Goal: Task Accomplishment & Management: Complete application form

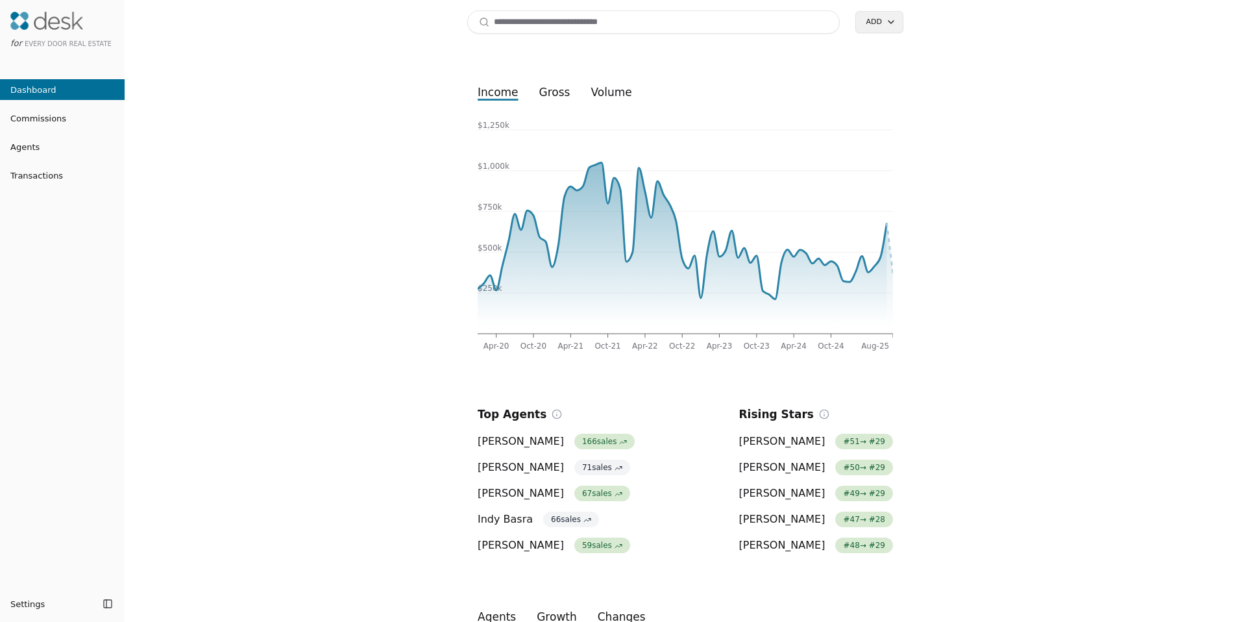
click at [557, 31] on input at bounding box center [653, 21] width 372 height 23
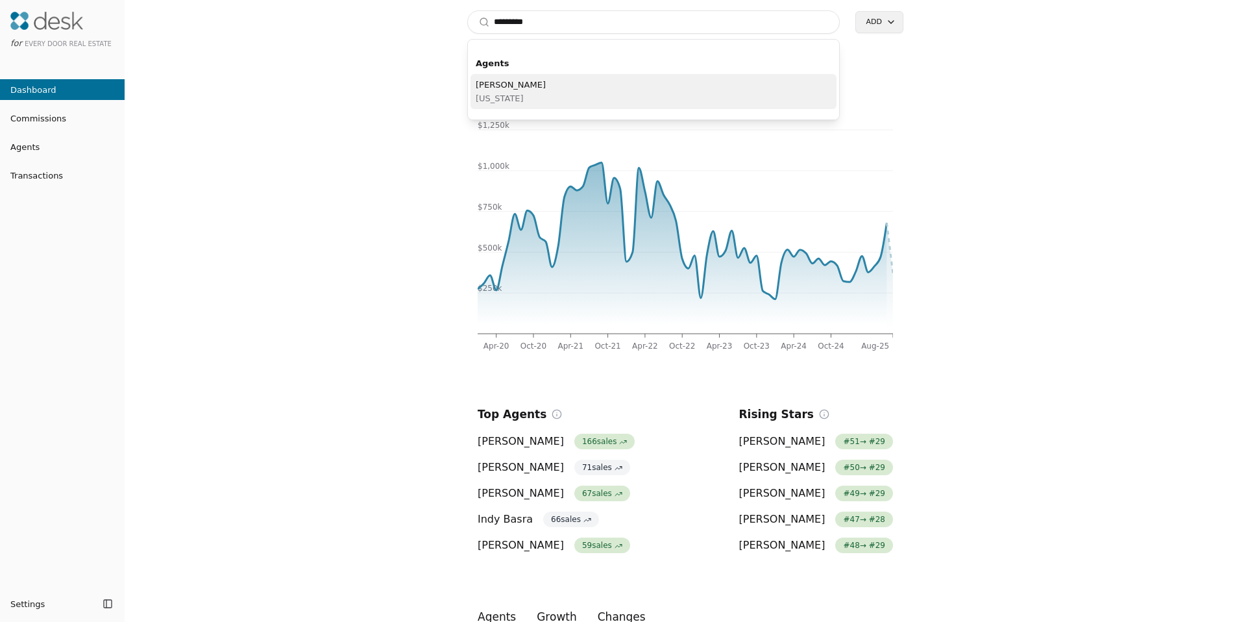
type input "*********"
click at [504, 100] on span "Washington" at bounding box center [511, 99] width 70 height 14
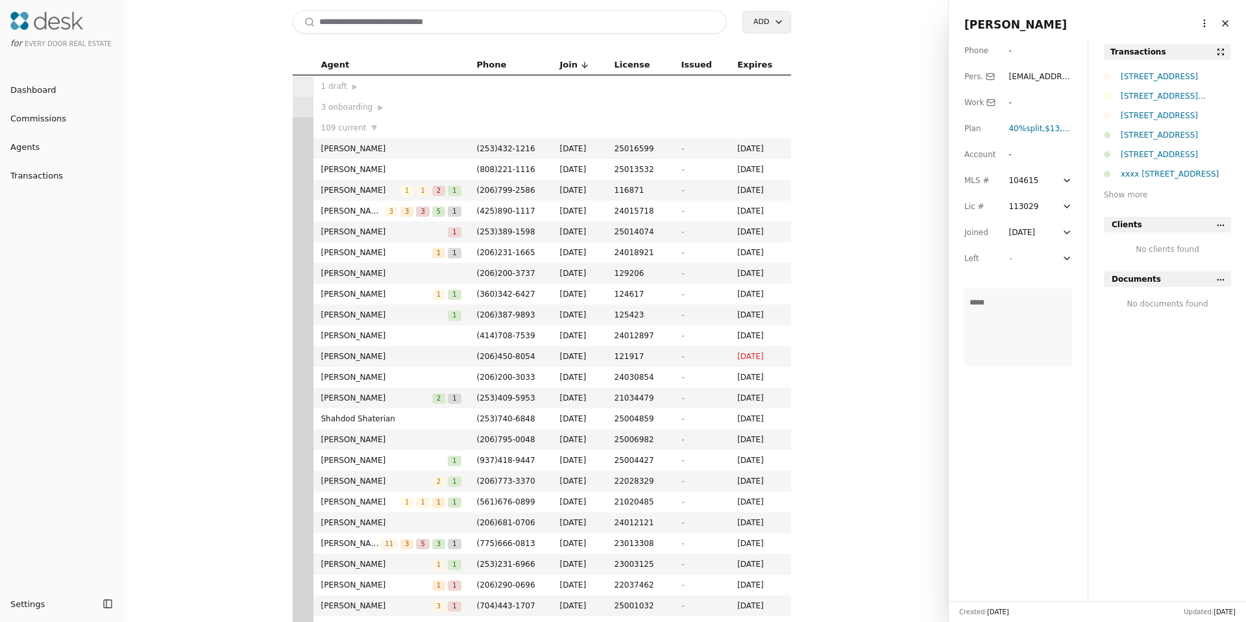
click at [1200, 25] on html "for Every Door Real Estate Dashboard Commissions Agents Transactions Settings T…" at bounding box center [623, 311] width 1246 height 622
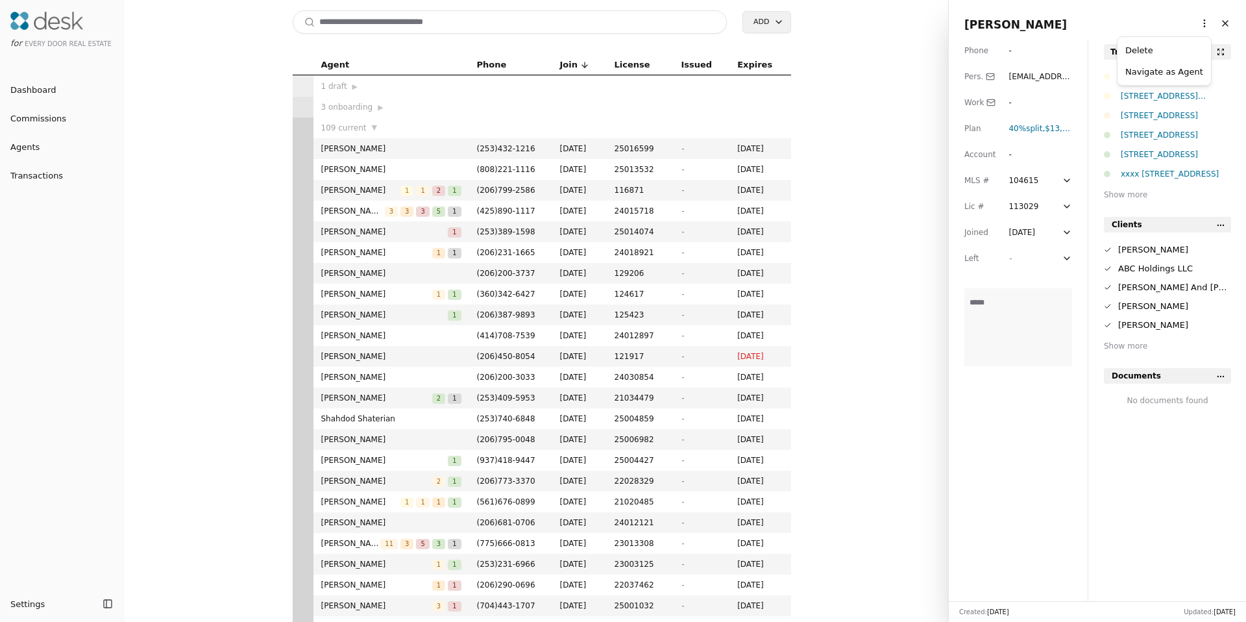
click at [1149, 69] on link "Navigate as Agent" at bounding box center [1164, 72] width 78 height 14
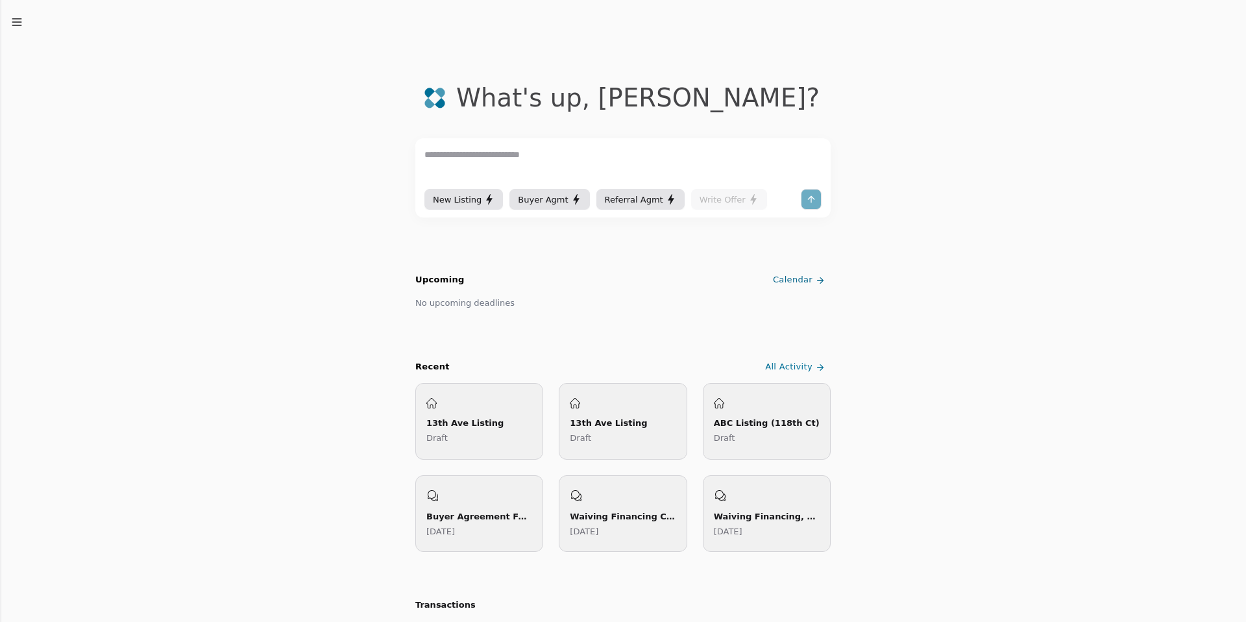
click at [18, 22] on line "button" at bounding box center [16, 22] width 8 height 0
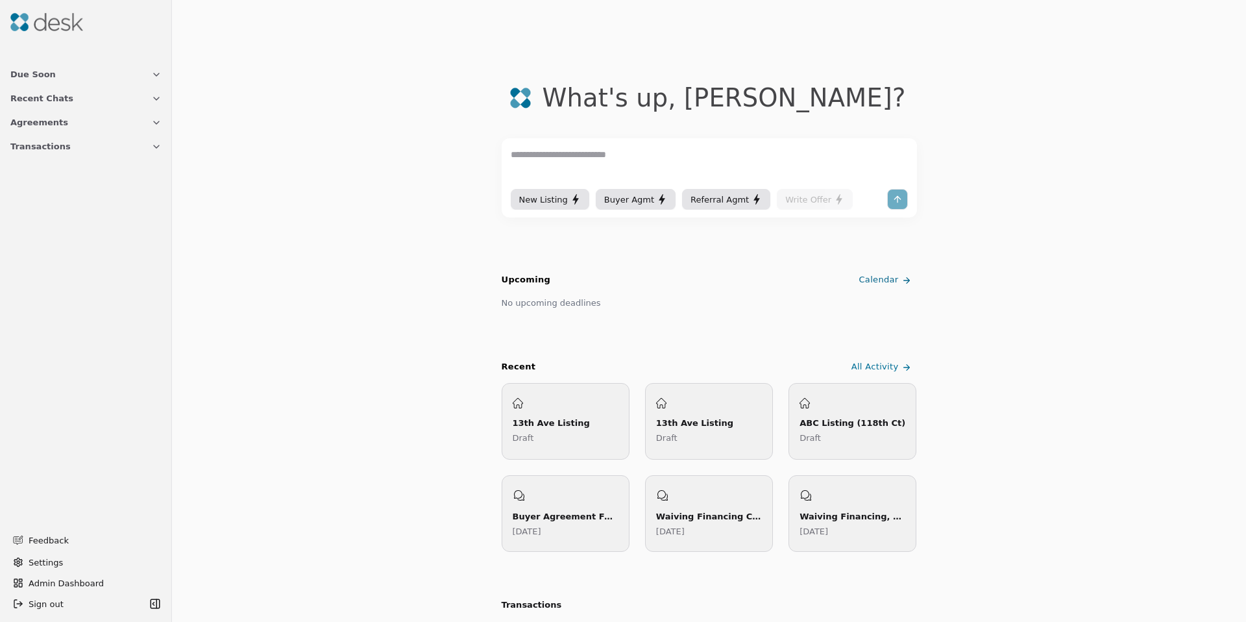
click at [36, 151] on span "Transactions" at bounding box center [40, 147] width 60 height 14
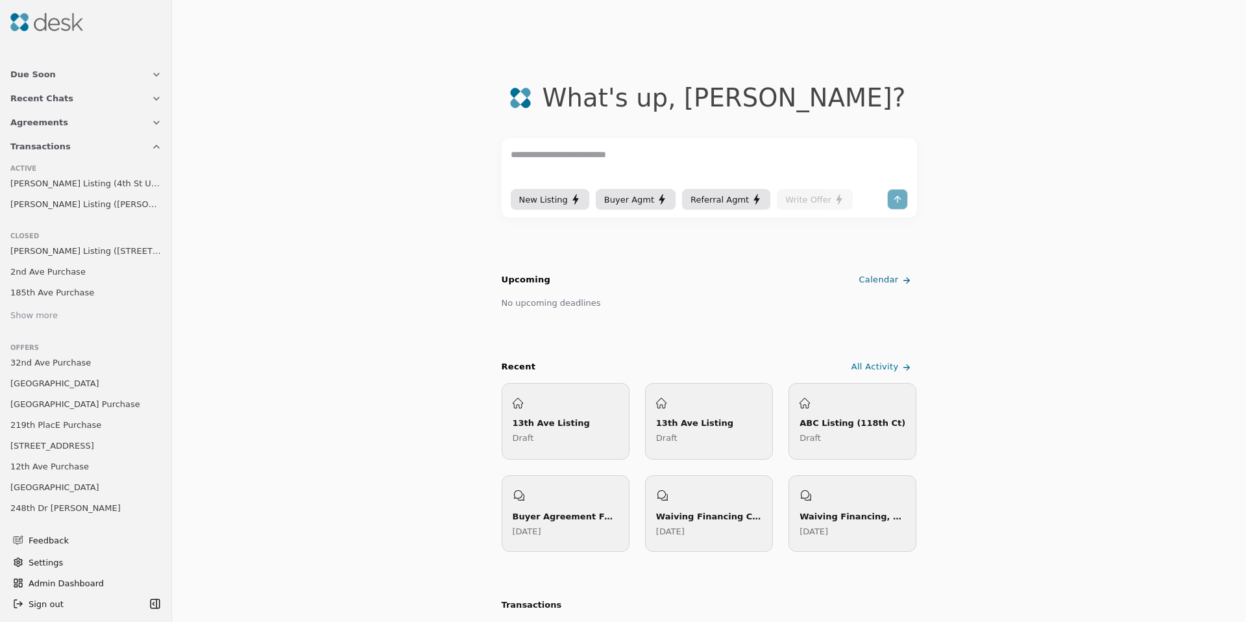
click at [40, 309] on div "Show more" at bounding box center [33, 316] width 47 height 14
click at [572, 145] on div "New Listing Buyer Agmt Referral Agmt Write Offer" at bounding box center [709, 177] width 415 height 79
click at [573, 147] on textarea at bounding box center [709, 166] width 397 height 39
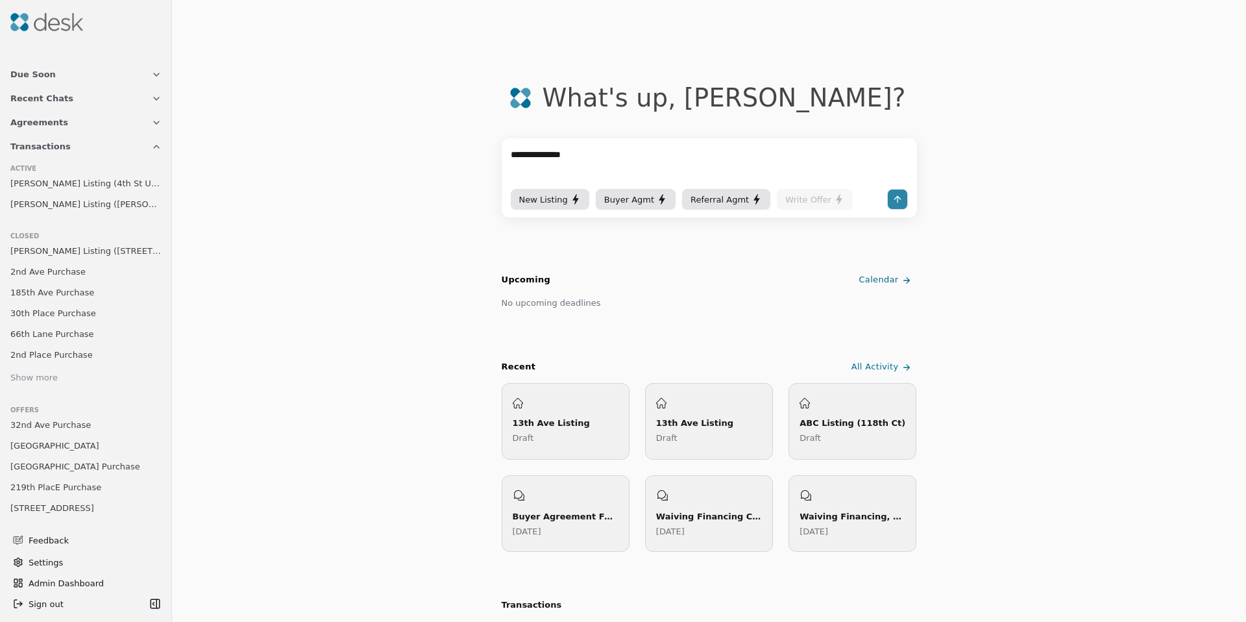
type textarea "**********"
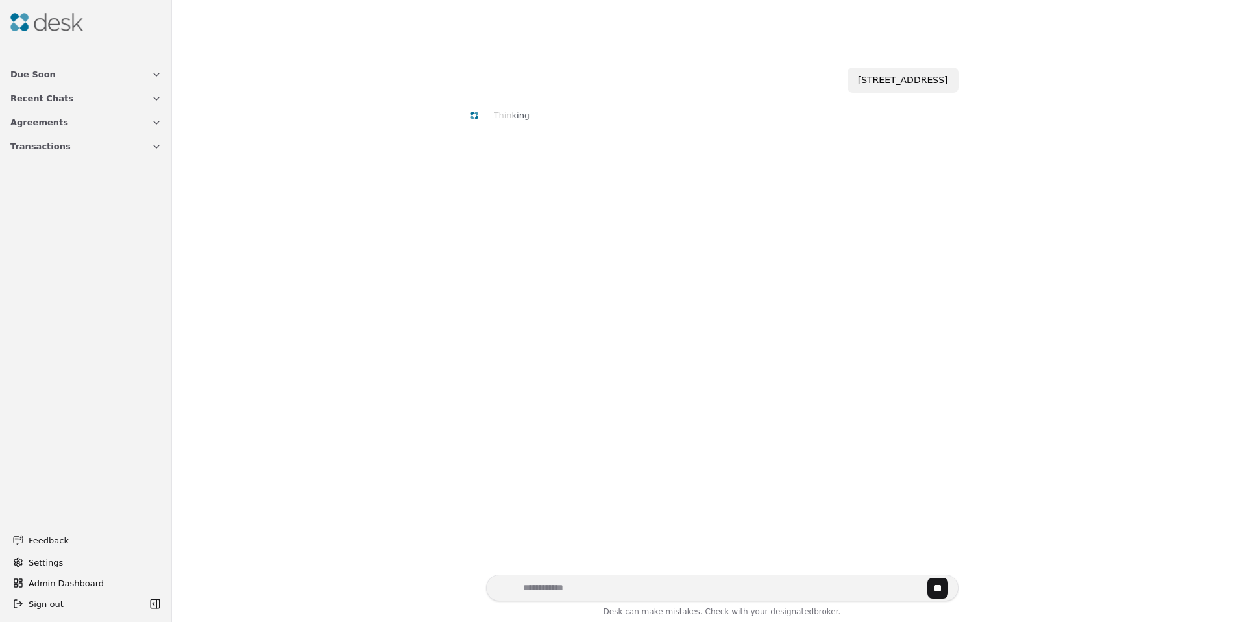
click at [40, 118] on span "Agreements" at bounding box center [39, 123] width 58 height 14
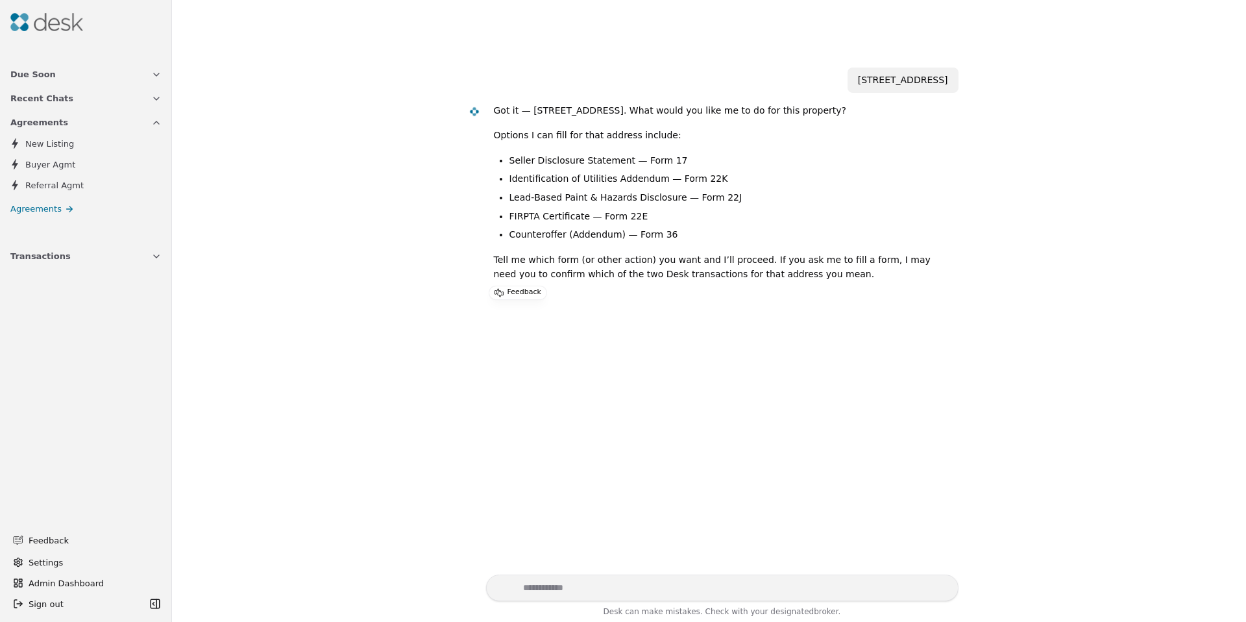
scroll to position [26, 0]
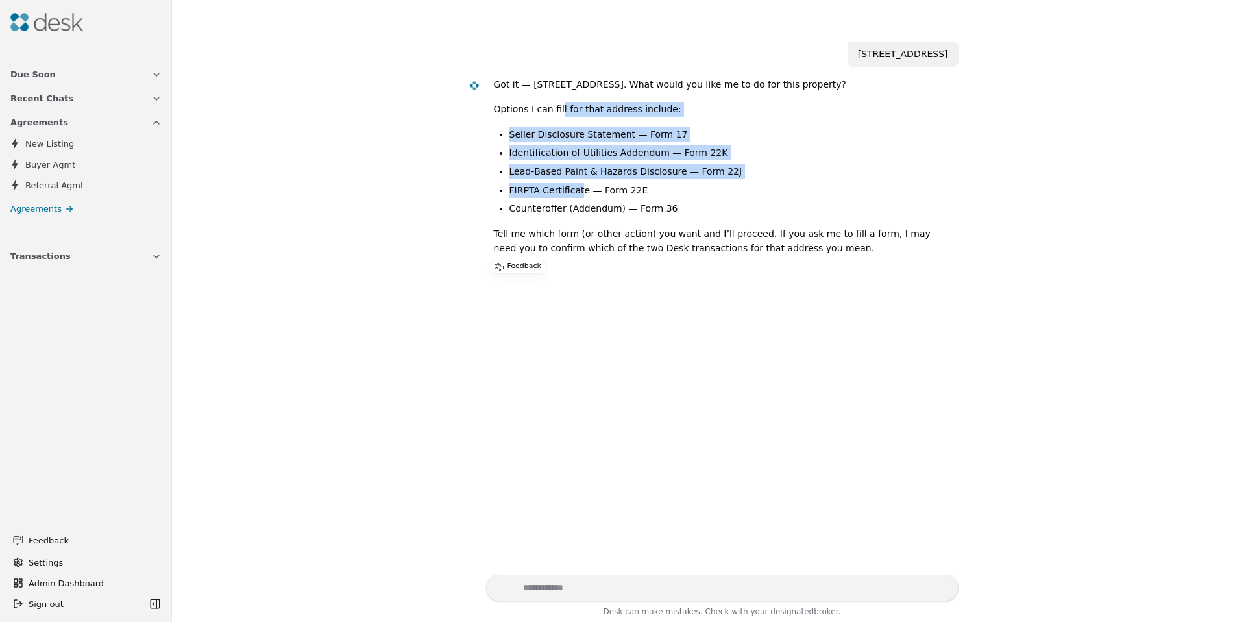
drag, startPoint x: 555, startPoint y: 110, endPoint x: 577, endPoint y: 195, distance: 87.8
click at [576, 195] on div "Got it — 29021 13th Ave S (Federal Way). What would you like me to do for this …" at bounding box center [721, 171] width 454 height 189
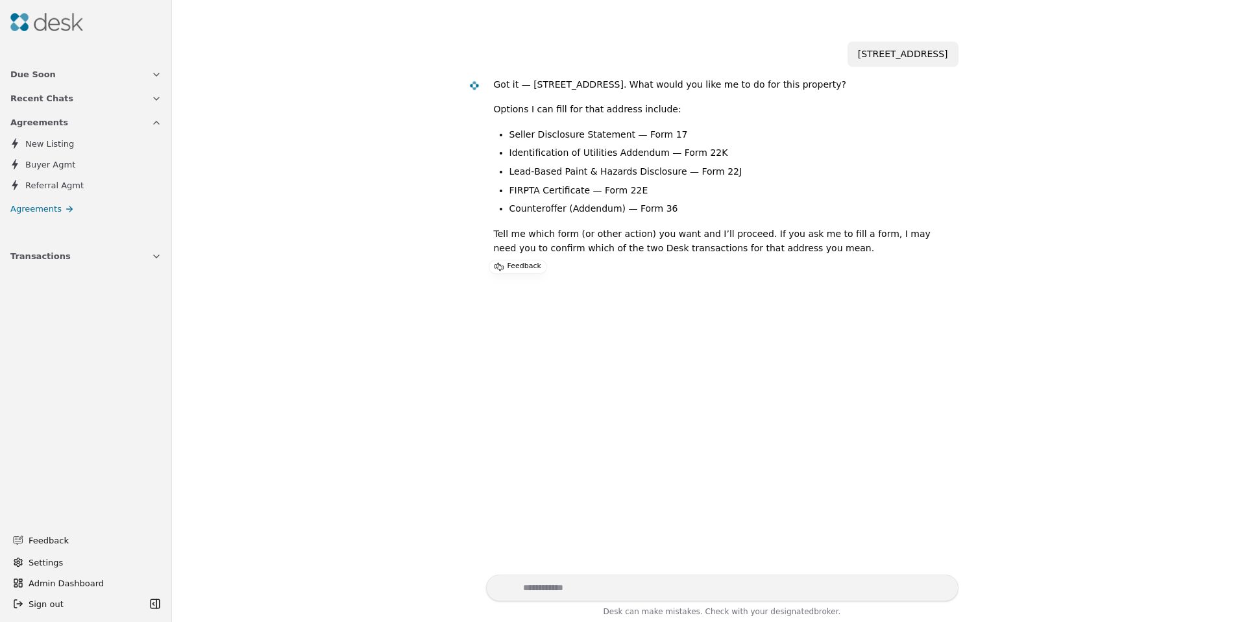
click at [577, 195] on li "FIRPTA Certificate — Form 22E" at bounding box center [728, 190] width 439 height 15
click at [583, 589] on textarea "Write your prompt here" at bounding box center [722, 587] width 472 height 27
type textarea "**********"
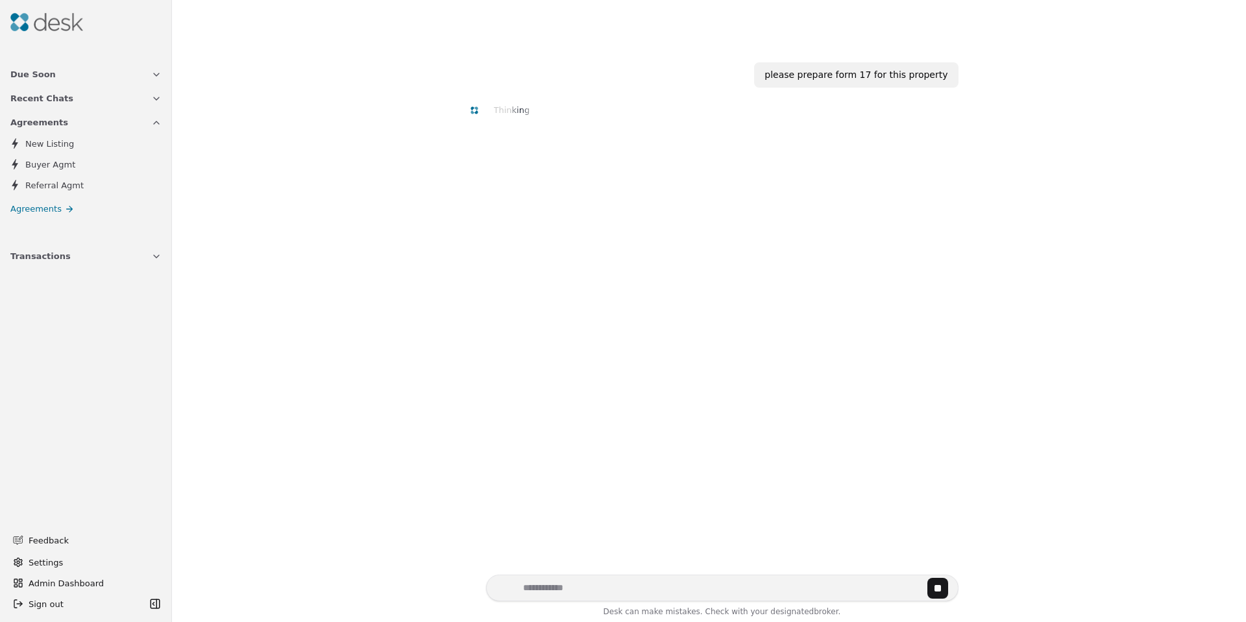
scroll to position [261, 0]
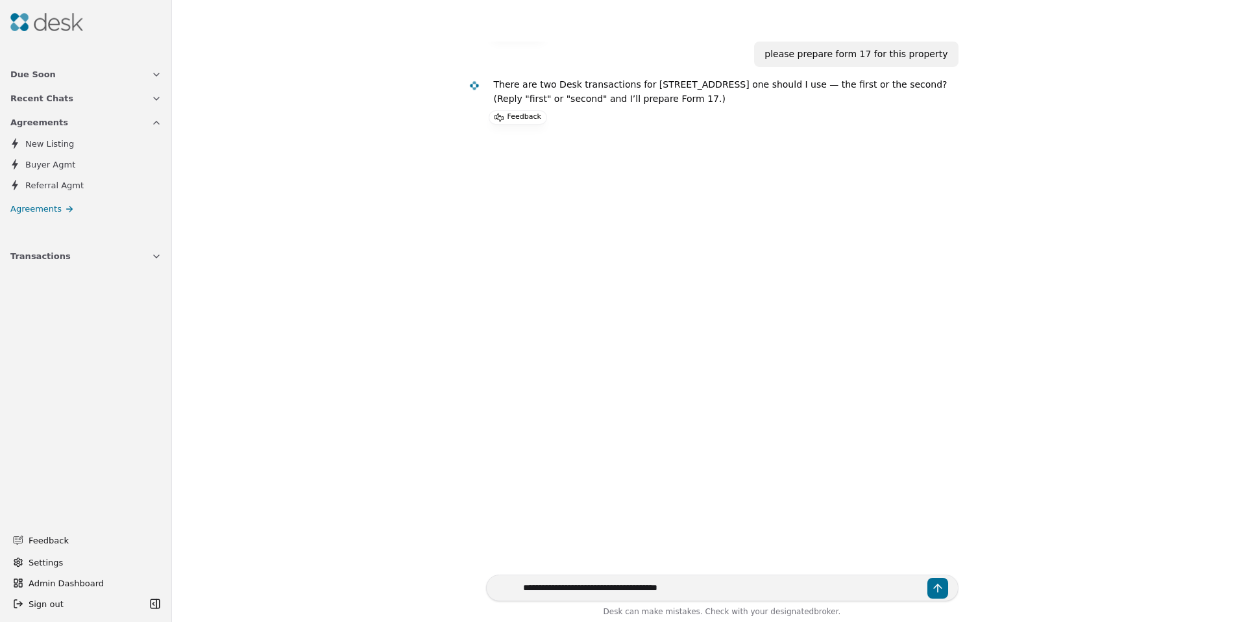
type textarea "**********"
type textarea "*****"
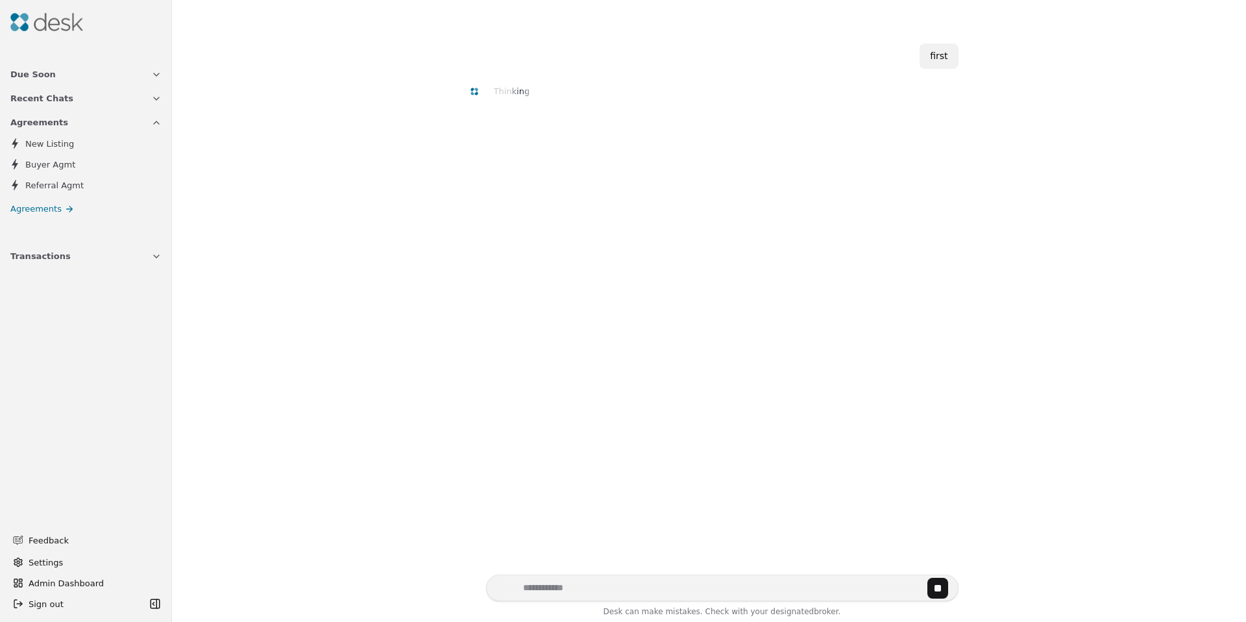
scroll to position [347, 0]
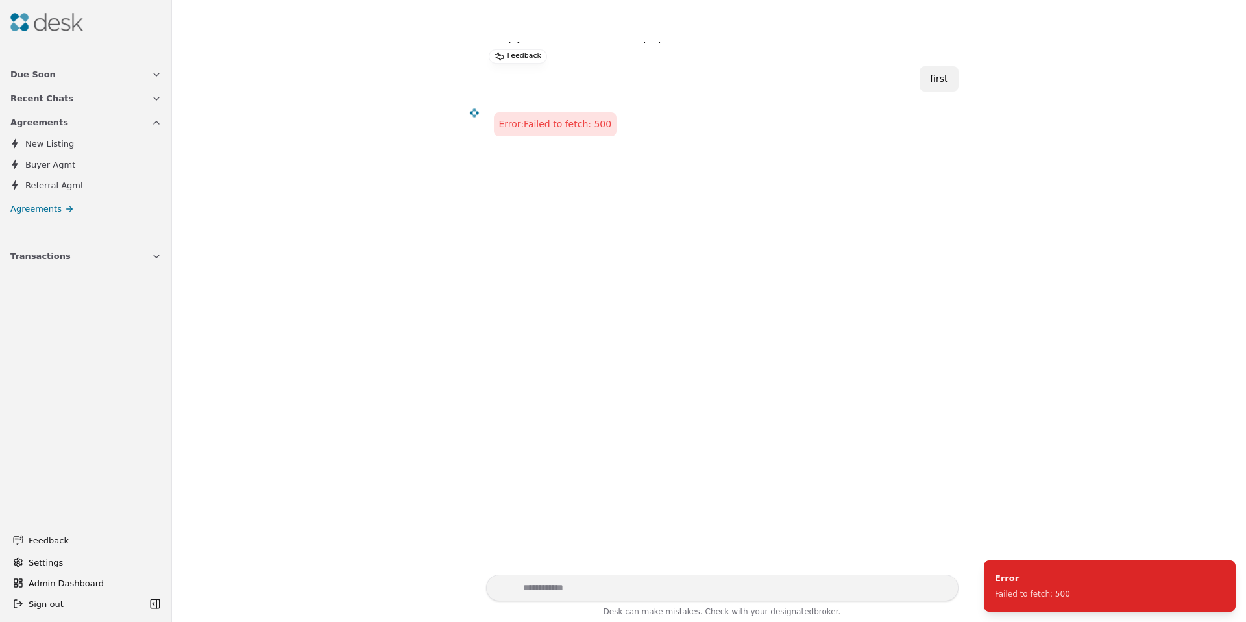
click at [67, 149] on span "New Listing" at bounding box center [49, 144] width 49 height 14
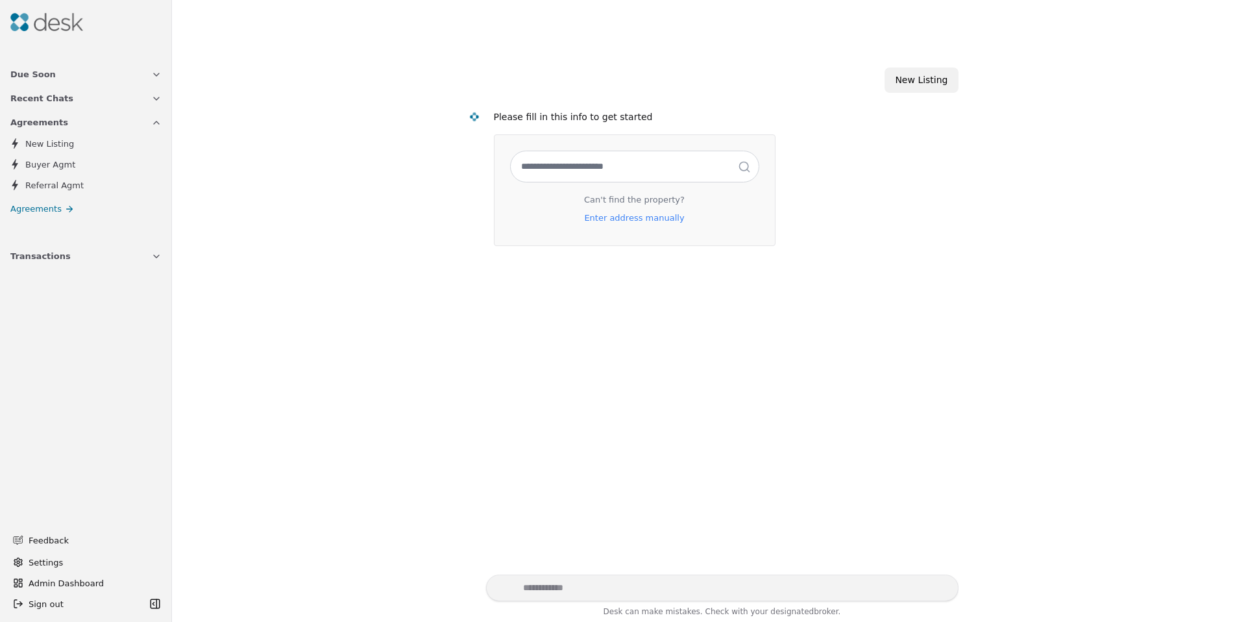
click at [640, 173] on input "text" at bounding box center [635, 166] width 248 height 31
click at [635, 170] on input "text" at bounding box center [635, 166] width 248 height 31
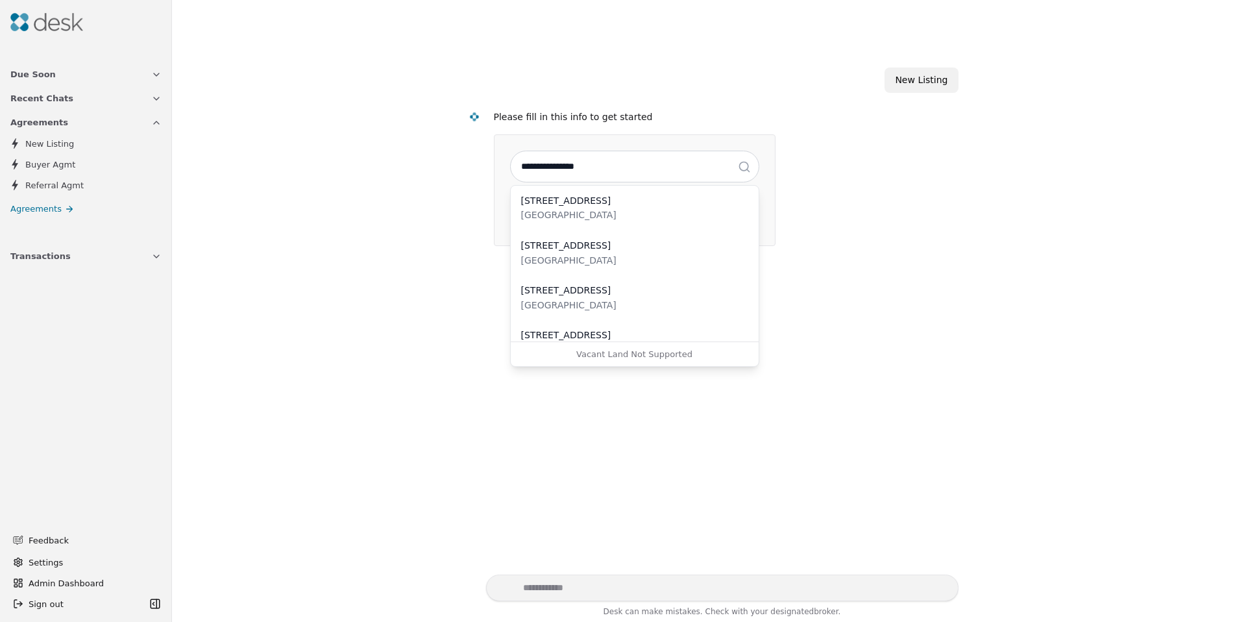
type input "**********"
click at [620, 216] on div "Federal Way, WA 98003" at bounding box center [634, 215] width 227 height 15
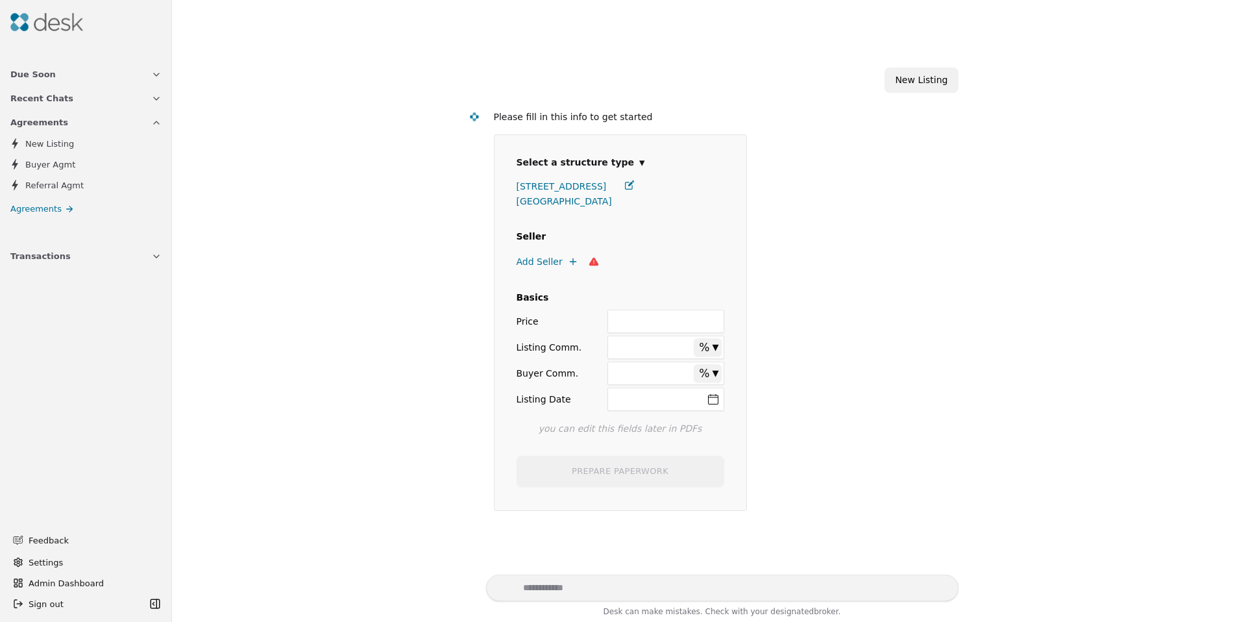
select select "*****"
click at [551, 262] on span "Add Seller" at bounding box center [540, 261] width 46 height 15
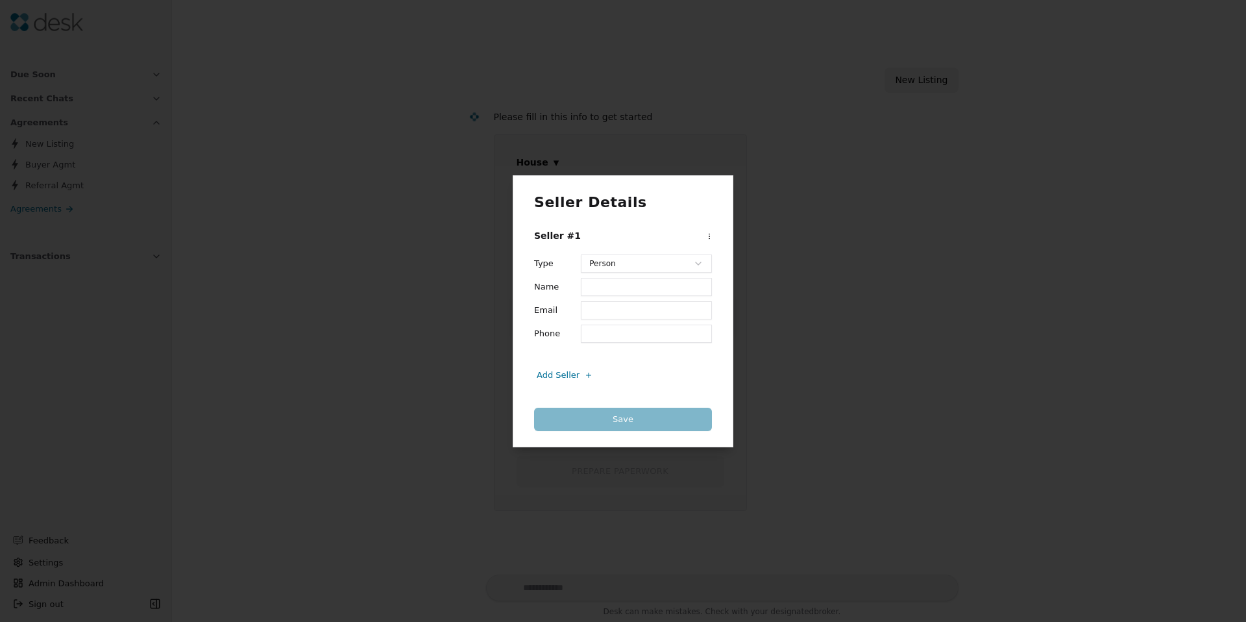
click at [617, 280] on input "Name" at bounding box center [646, 287] width 131 height 18
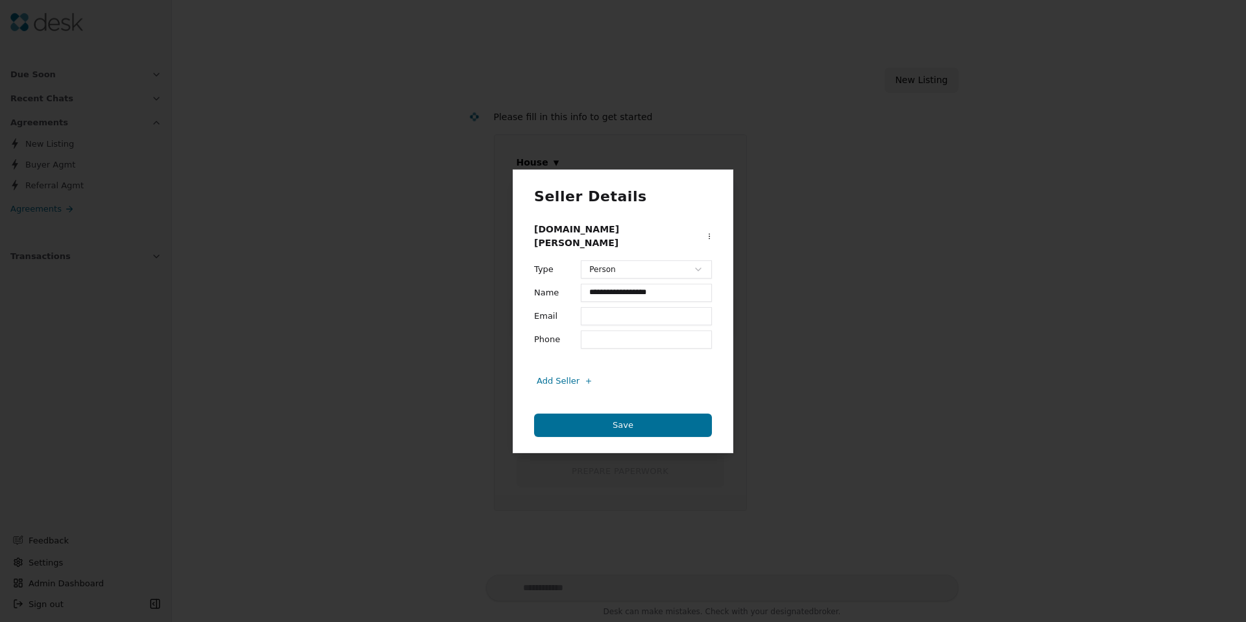
type input "**********"
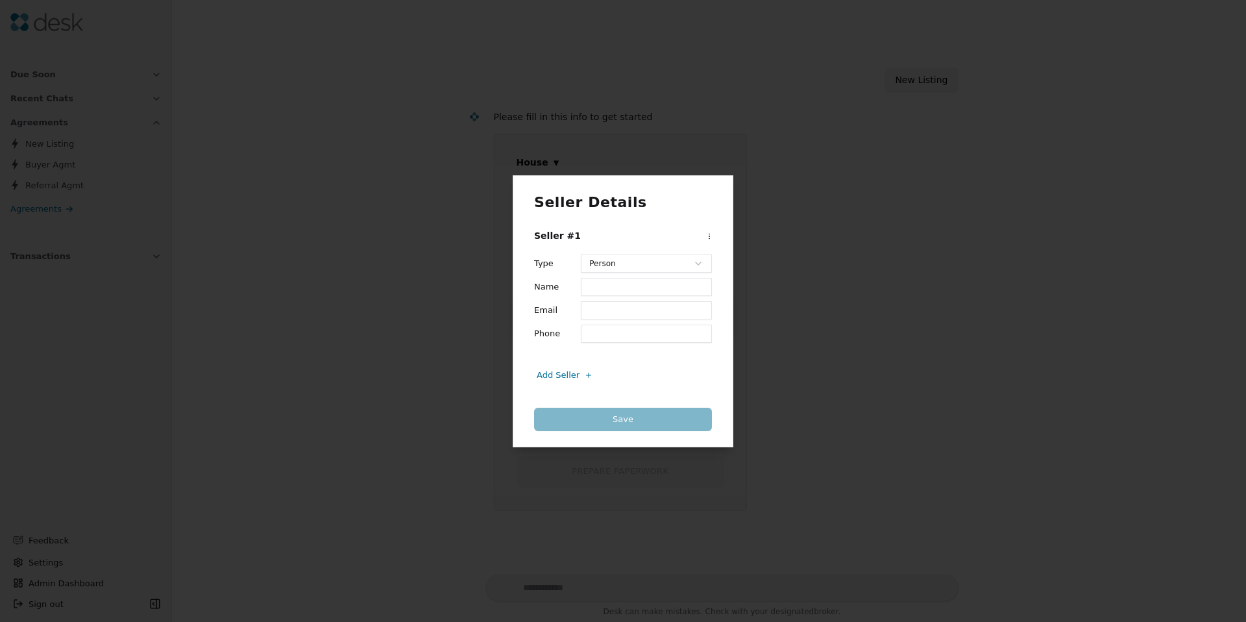
paste input "**********"
type input "**********"
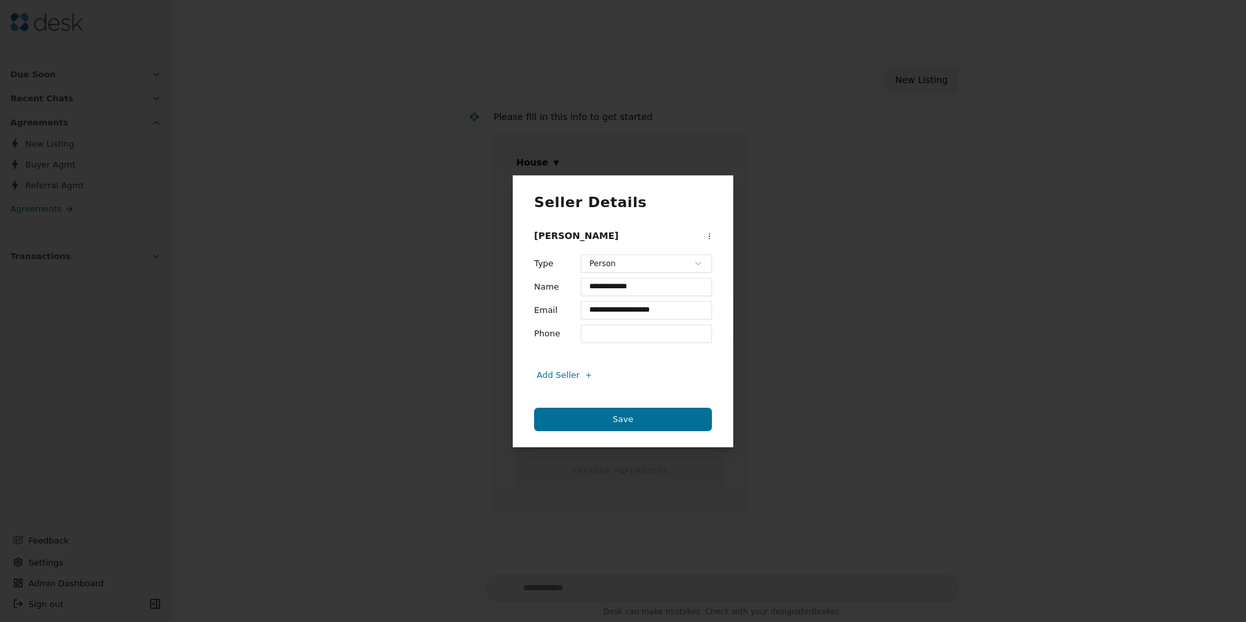
type input "**********"
type input "********"
click at [644, 409] on button "Save" at bounding box center [623, 419] width 178 height 23
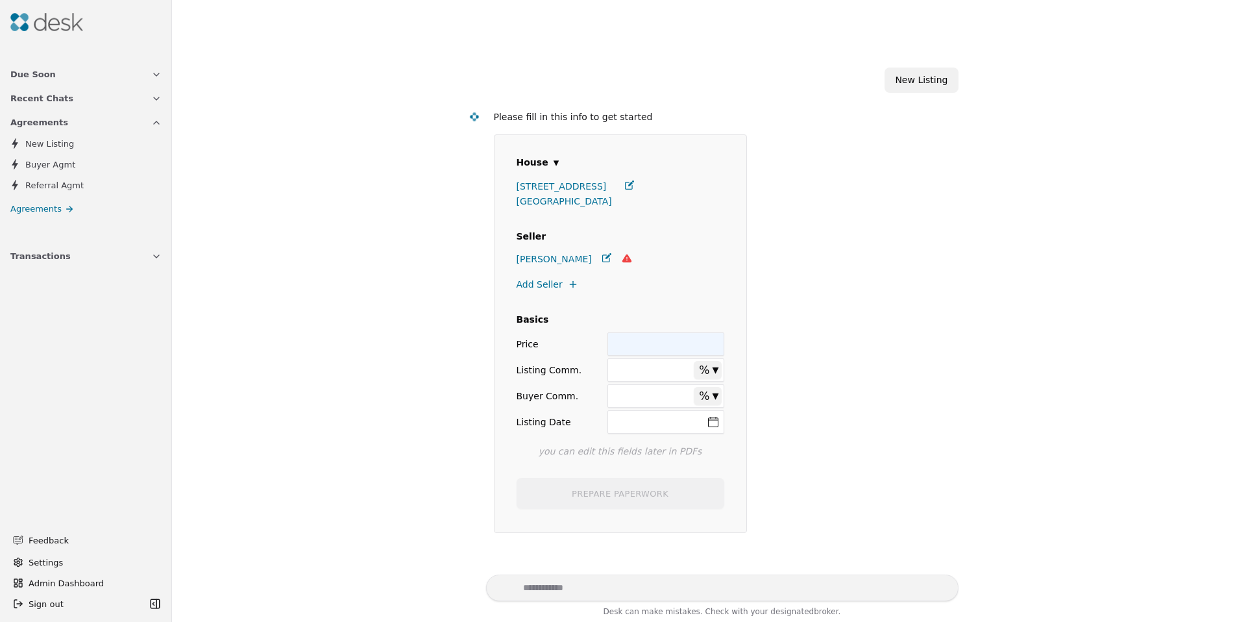
click at [634, 347] on input "Price" at bounding box center [665, 343] width 116 height 23
type input "**"
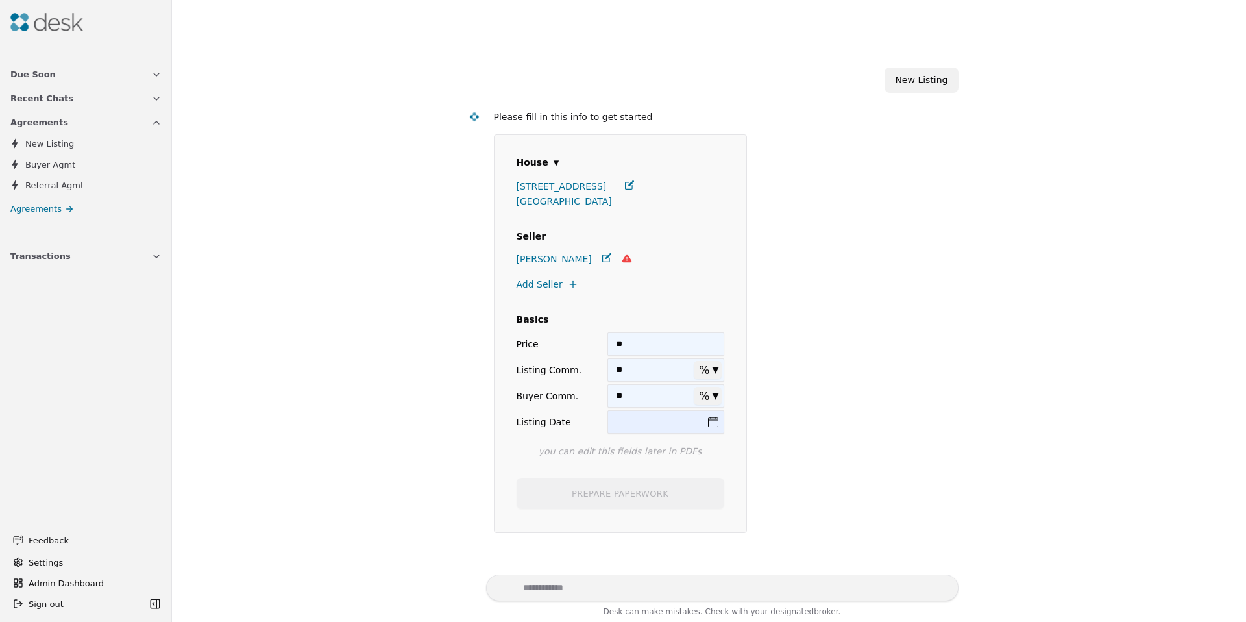
click at [707, 421] on button "Listing Date" at bounding box center [665, 421] width 116 height 23
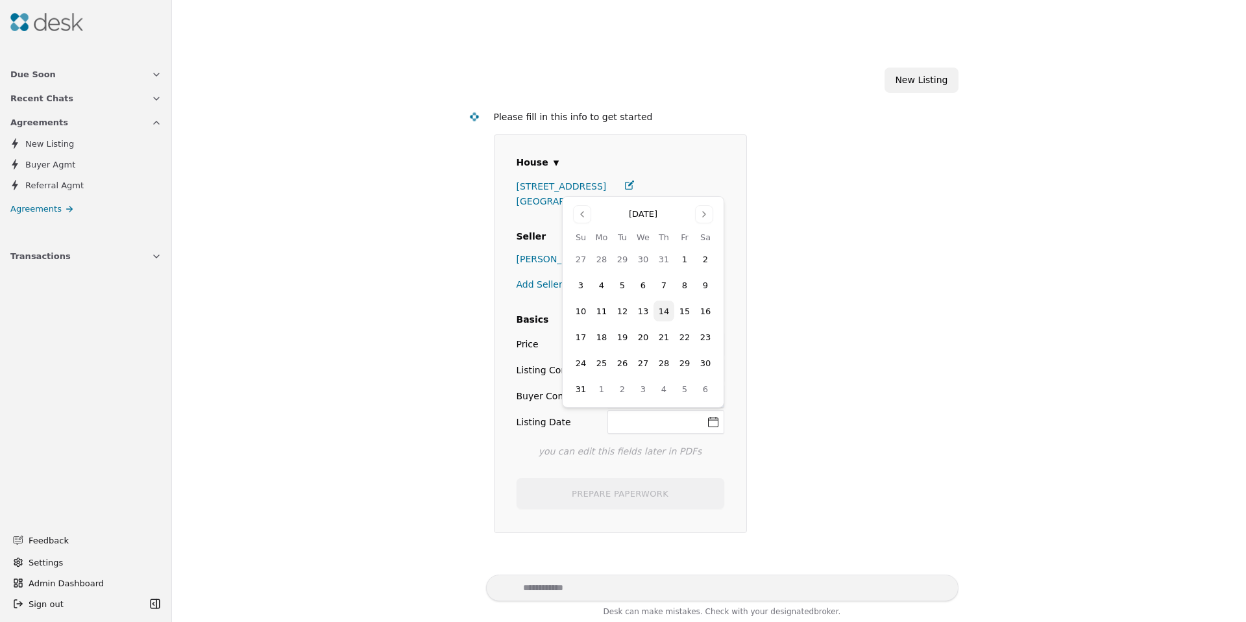
click at [583, 385] on button "31" at bounding box center [580, 388] width 21 height 21
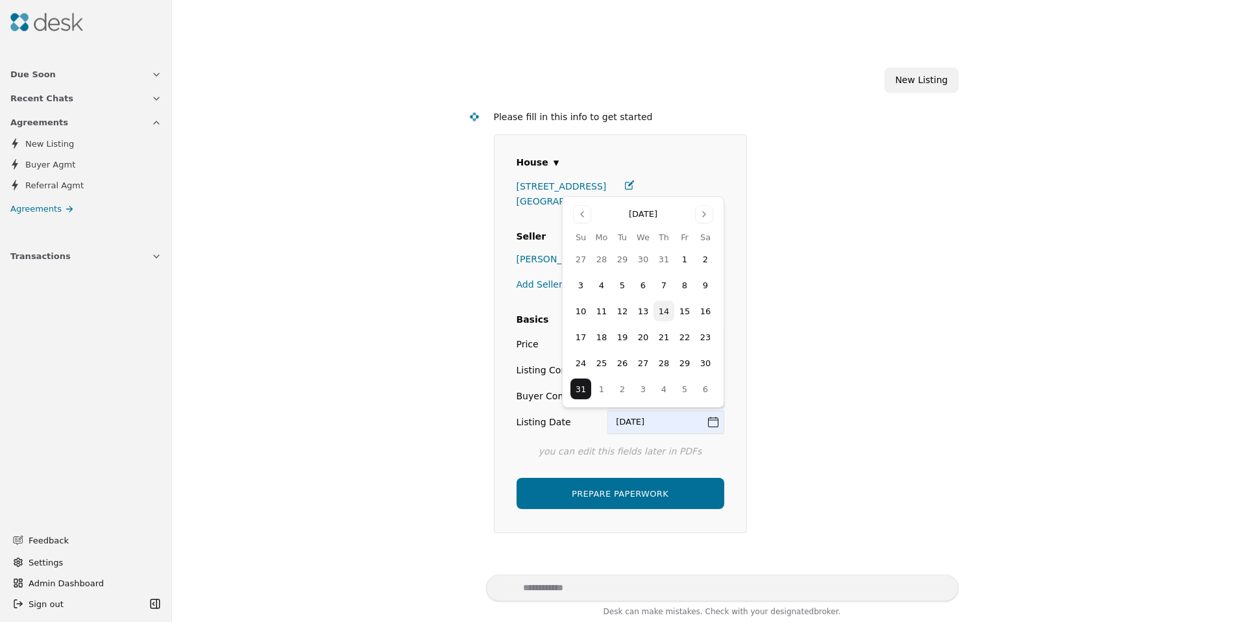
click at [586, 495] on button "PREPARE PAPERWORK" at bounding box center [621, 493] width 208 height 31
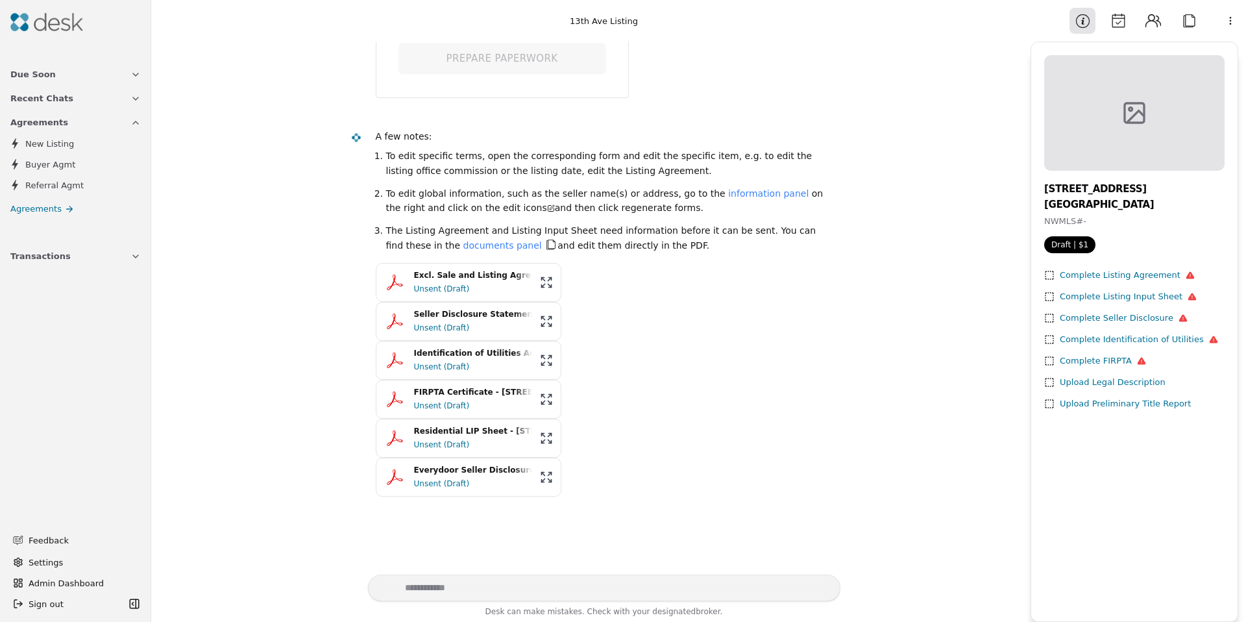
scroll to position [454, 0]
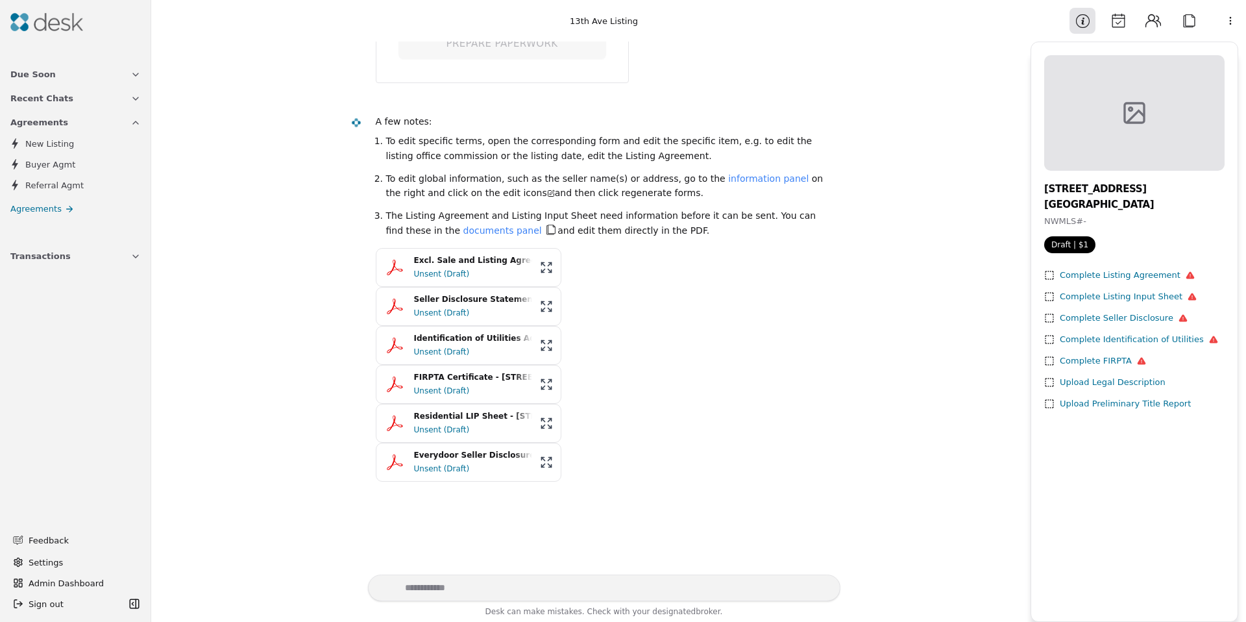
click at [433, 462] on div "Unsent (Draft)" at bounding box center [473, 468] width 118 height 13
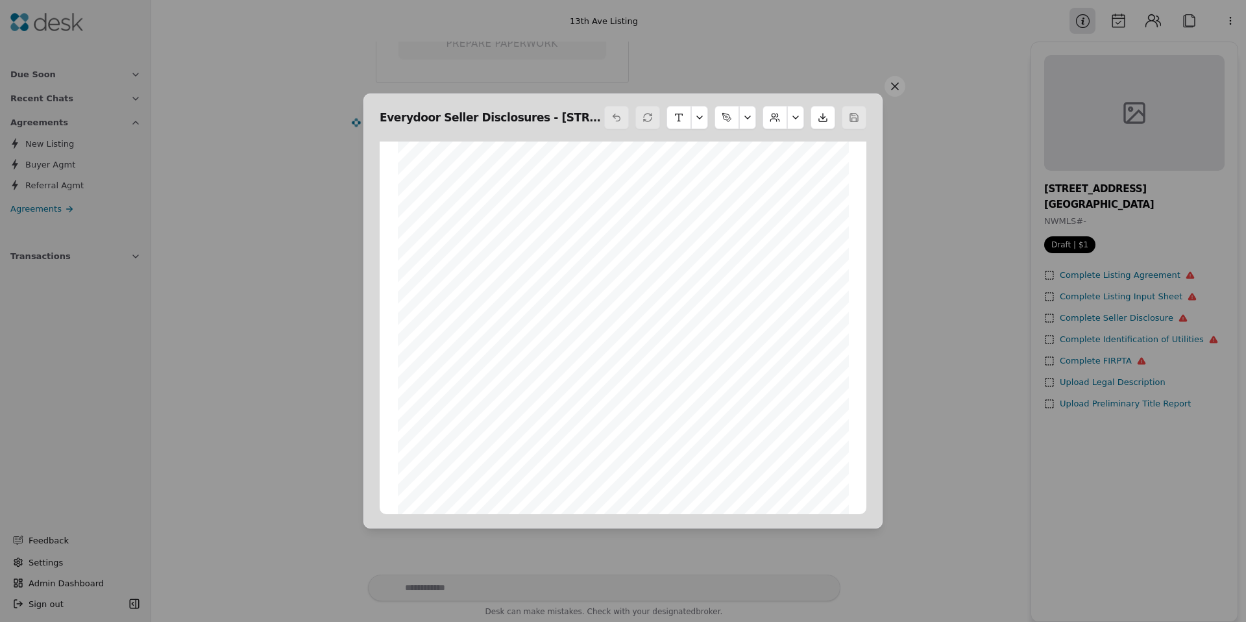
scroll to position [72, 0]
click at [897, 80] on button at bounding box center [895, 86] width 21 height 21
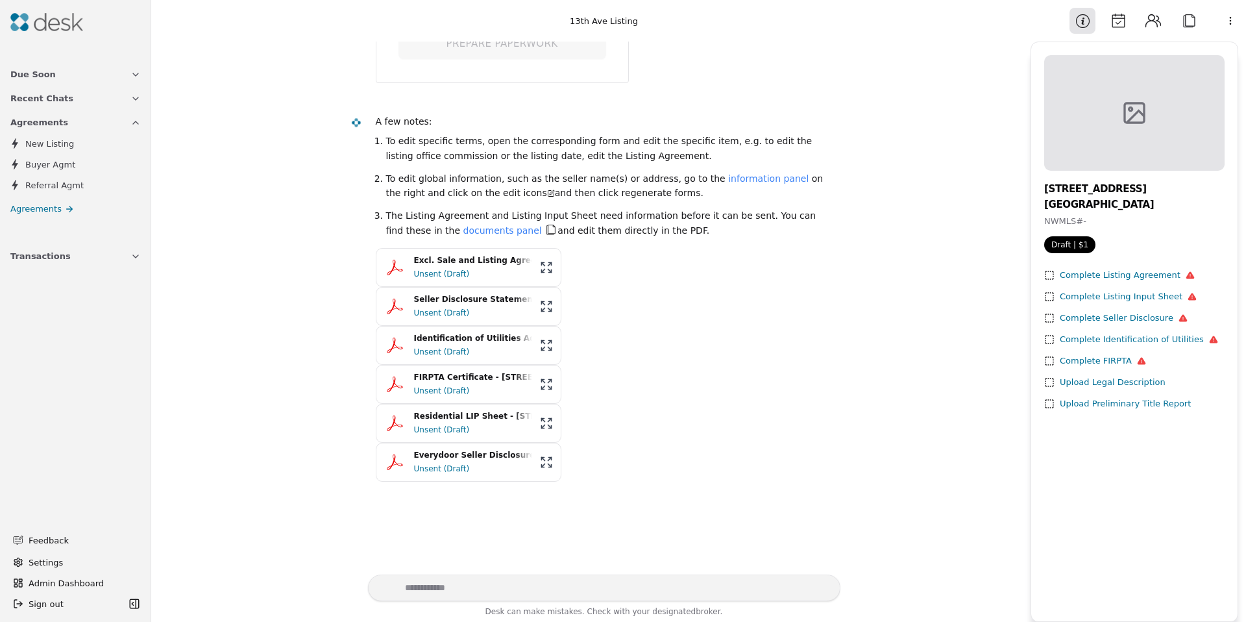
click at [452, 315] on div "Unsent (Draft)" at bounding box center [473, 312] width 118 height 13
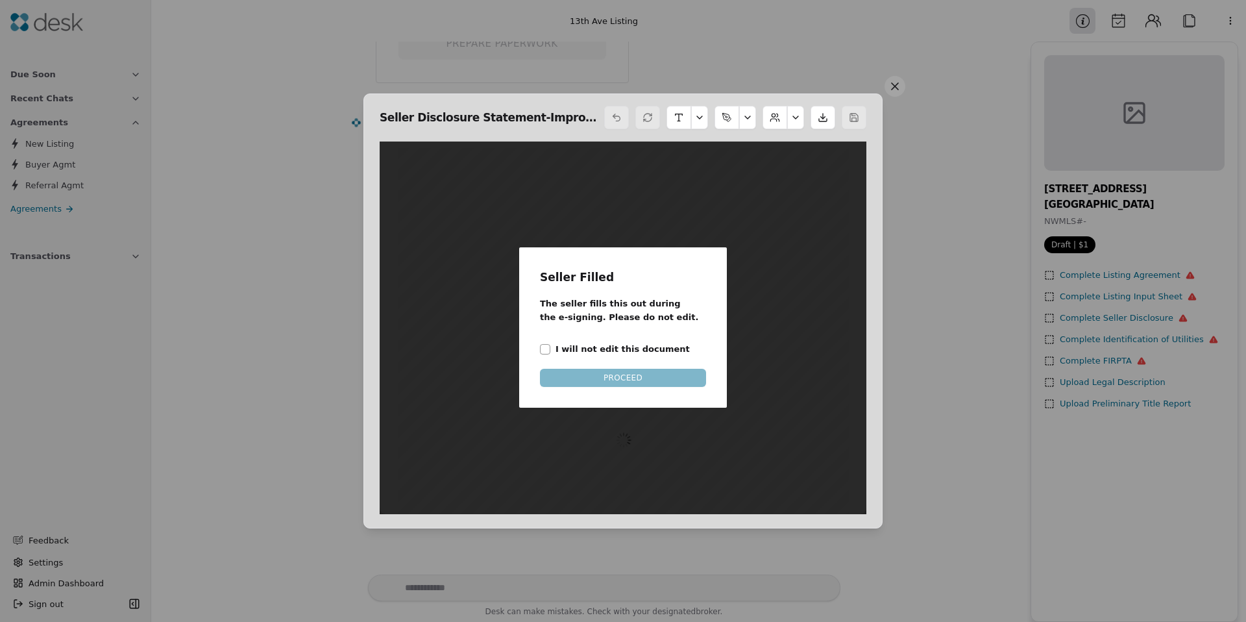
scroll to position [6, 0]
click at [546, 350] on button "I will not edit this document" at bounding box center [545, 349] width 10 height 10
click at [597, 371] on button "PROCEED" at bounding box center [623, 378] width 166 height 18
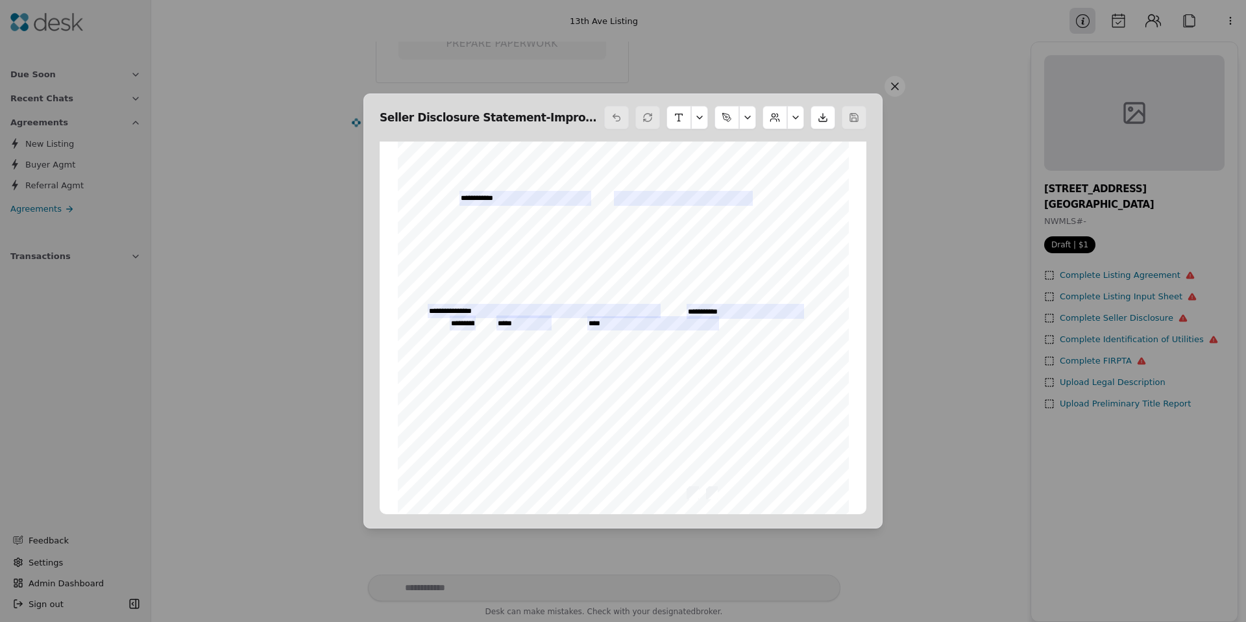
scroll to position [0, 0]
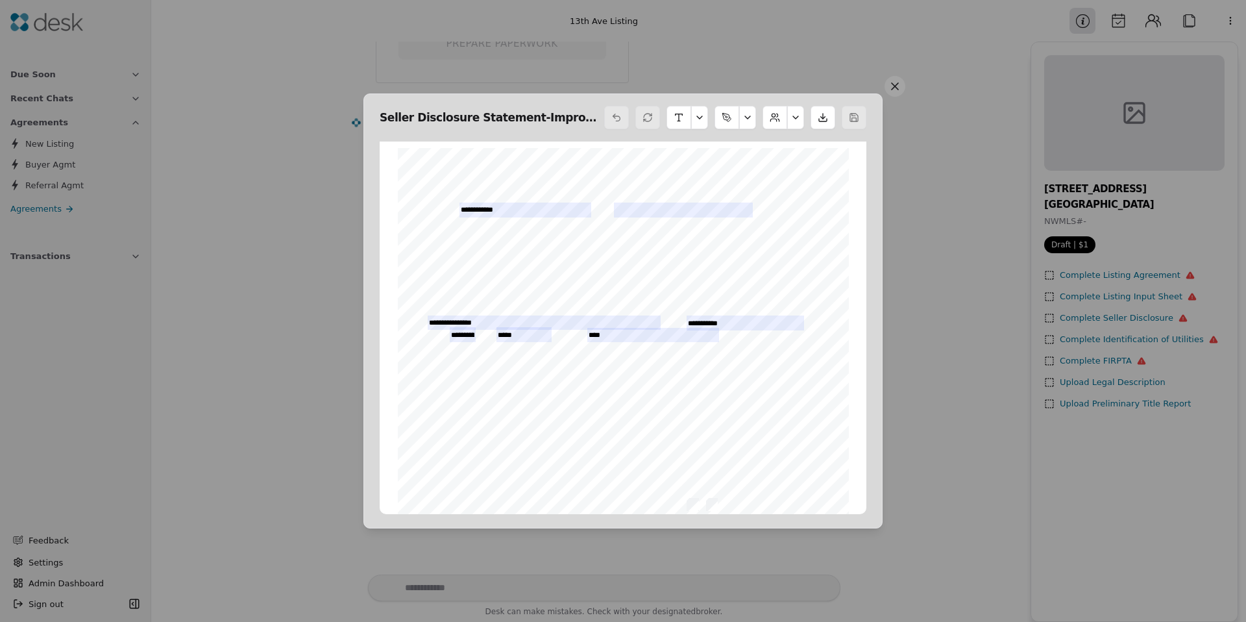
click at [797, 115] on button at bounding box center [795, 117] width 17 height 23
click at [748, 116] on button "button" at bounding box center [747, 117] width 17 height 23
click at [700, 117] on button "button" at bounding box center [699, 117] width 17 height 23
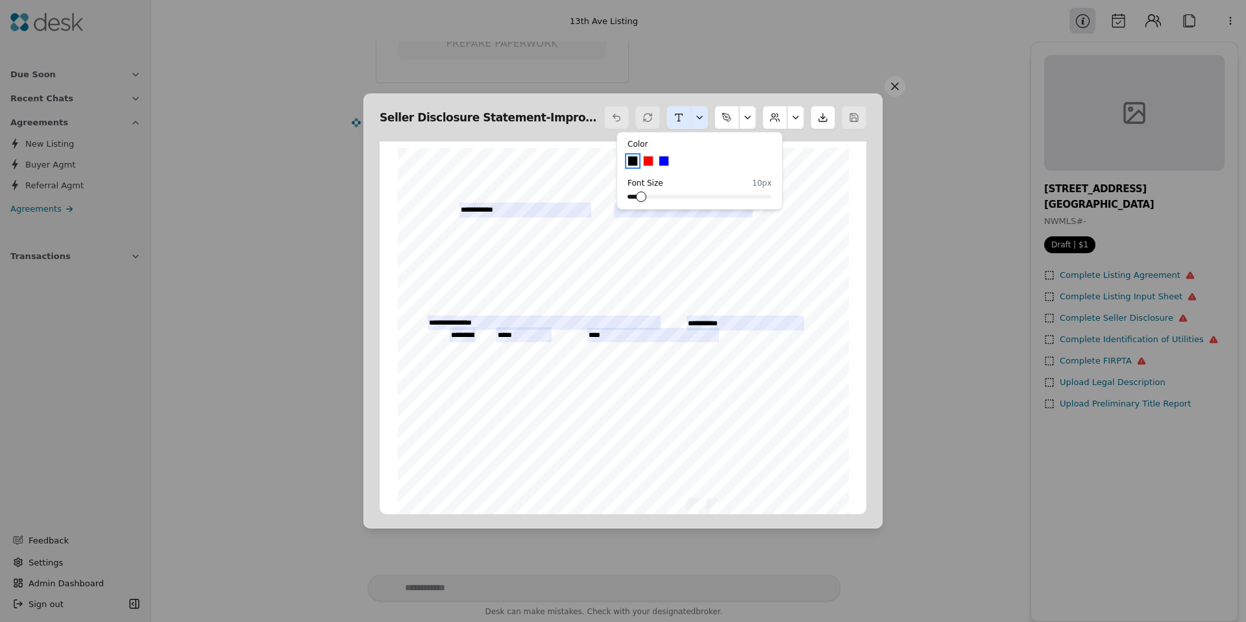
click at [700, 117] on button "button" at bounding box center [699, 117] width 17 height 23
click at [527, 208] on div at bounding box center [623, 439] width 451 height 583
click at [655, 203] on div at bounding box center [623, 439] width 451 height 583
click at [641, 212] on div at bounding box center [623, 439] width 451 height 583
click at [794, 108] on button at bounding box center [795, 117] width 17 height 23
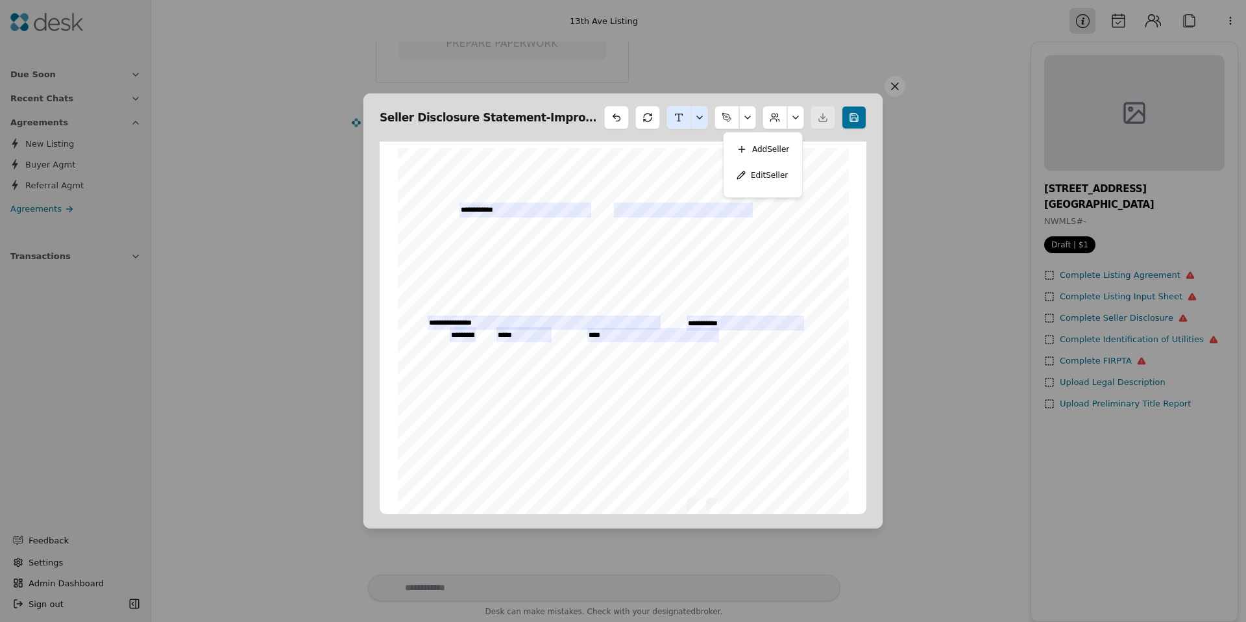
click at [795, 115] on button at bounding box center [795, 117] width 17 height 23
click at [827, 119] on div at bounding box center [823, 117] width 25 height 23
click at [899, 86] on button at bounding box center [895, 86] width 21 height 21
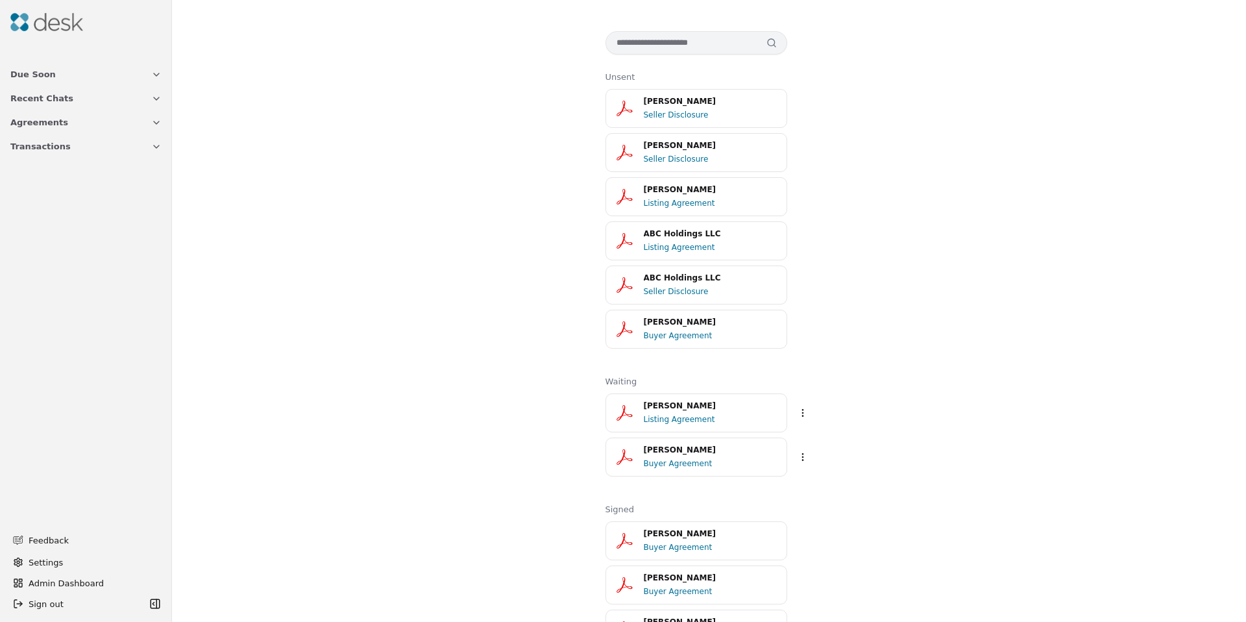
click at [647, 116] on div "Seller Disclosure" at bounding box center [711, 114] width 135 height 13
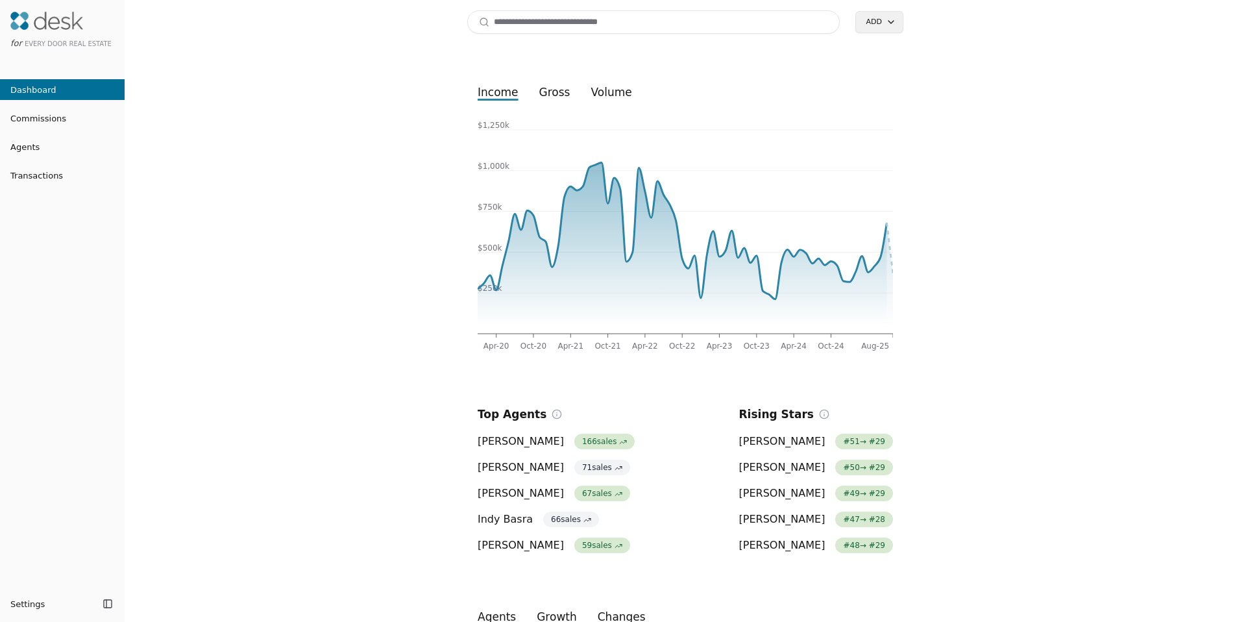
click at [764, 27] on input at bounding box center [653, 21] width 372 height 23
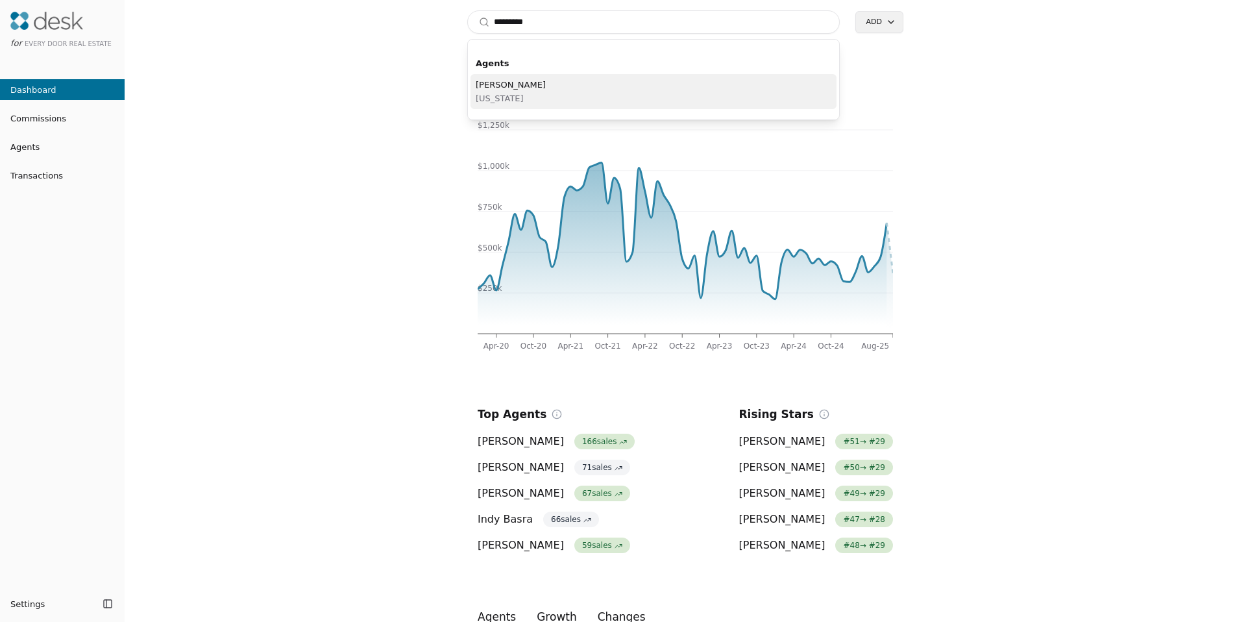
type input "*********"
click at [506, 79] on span "[PERSON_NAME]" at bounding box center [511, 85] width 70 height 14
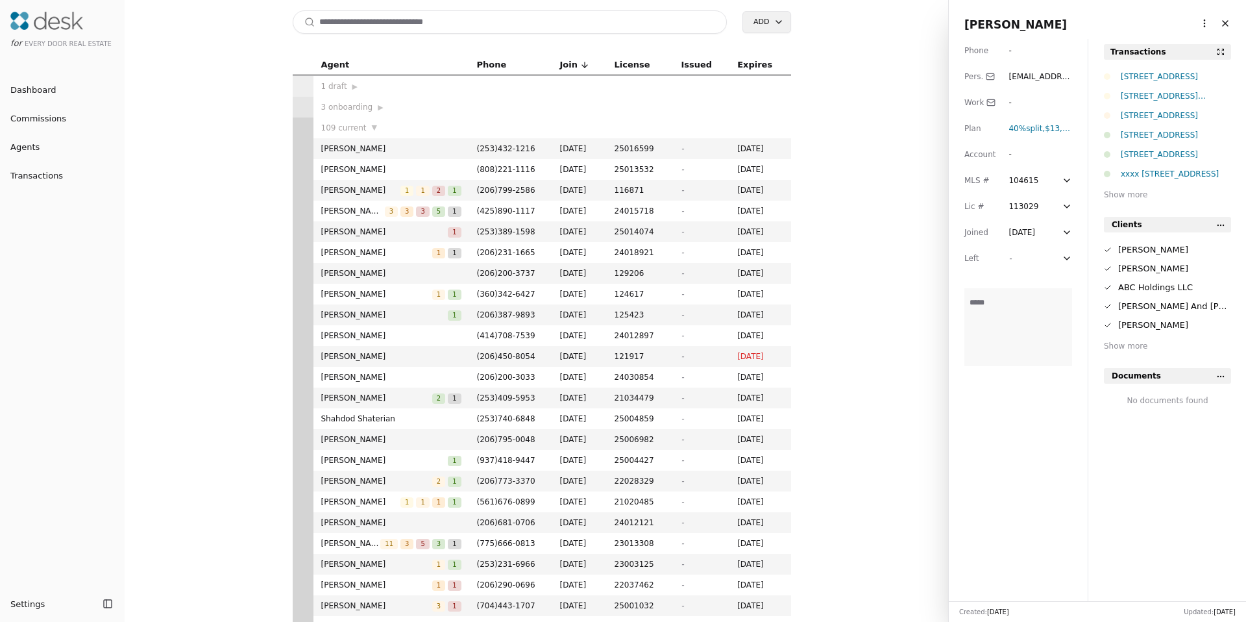
click at [1193, 19] on html "for Every Door Real Estate Dashboard Commissions Agents Transactions Settings T…" at bounding box center [623, 311] width 1246 height 622
click at [1169, 71] on link "Navigate as Agent" at bounding box center [1164, 72] width 78 height 14
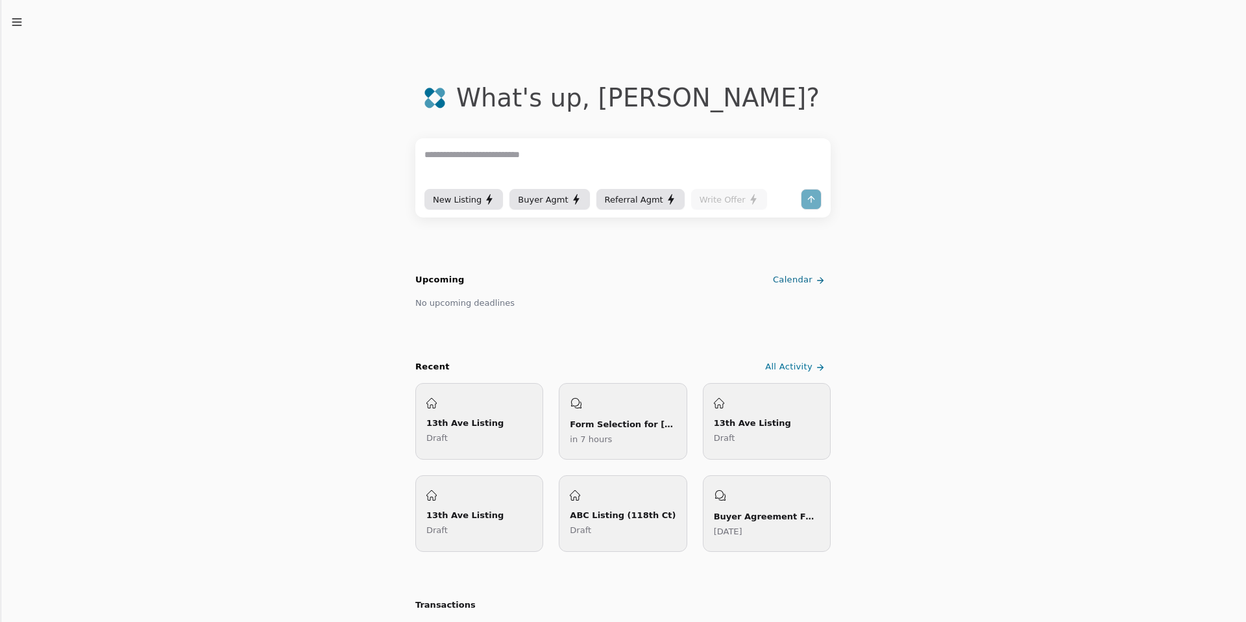
click at [539, 193] on span "Buyer Agmt" at bounding box center [543, 200] width 50 height 14
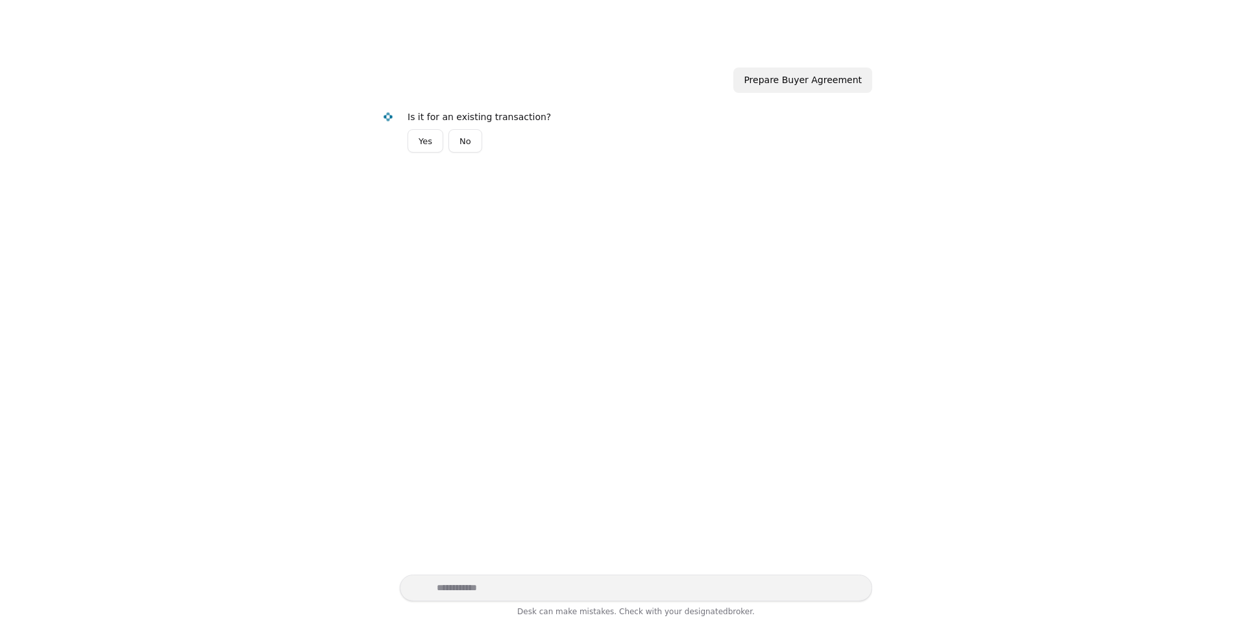
click at [480, 137] on button "No" at bounding box center [465, 140] width 34 height 23
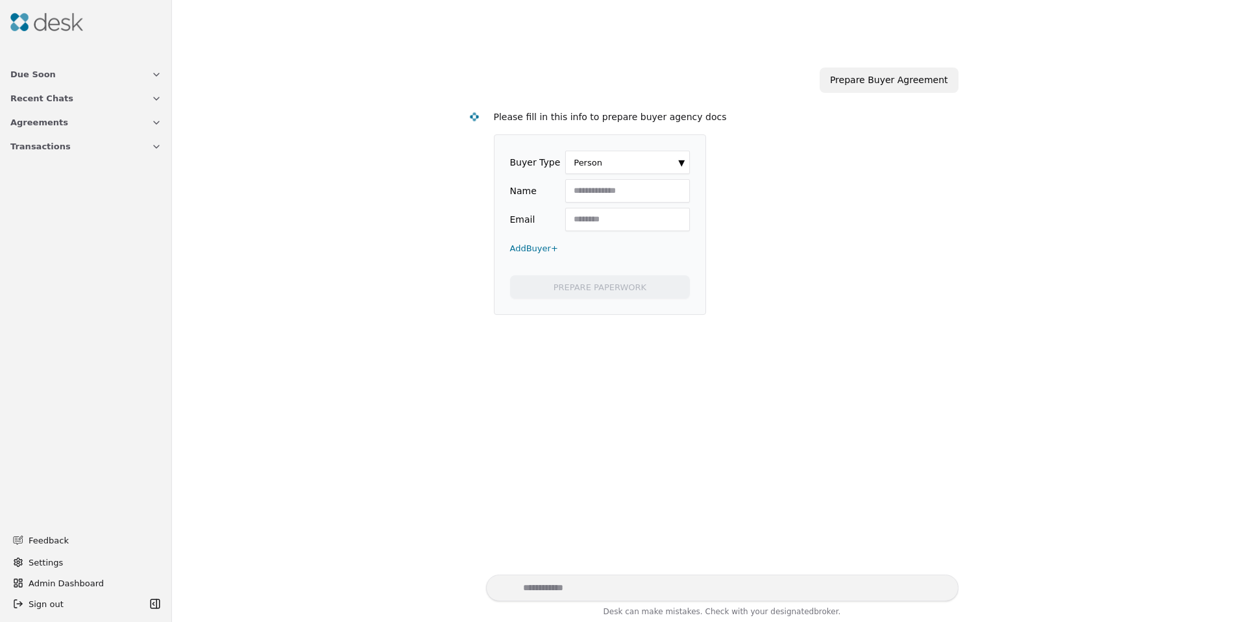
click at [594, 171] on html "Due Soon Recent Chats Agreements Transactions Feedback Settings Admin Dashboard…" at bounding box center [623, 311] width 1246 height 622
drag, startPoint x: 489, startPoint y: 184, endPoint x: 524, endPoint y: 198, distance: 37.2
click at [489, 184] on html "Due Soon Recent Chats Agreements Transactions Feedback Settings Admin Dashboard…" at bounding box center [623, 311] width 1246 height 622
click at [592, 191] on input "Name" at bounding box center [627, 190] width 125 height 23
type input "**********"
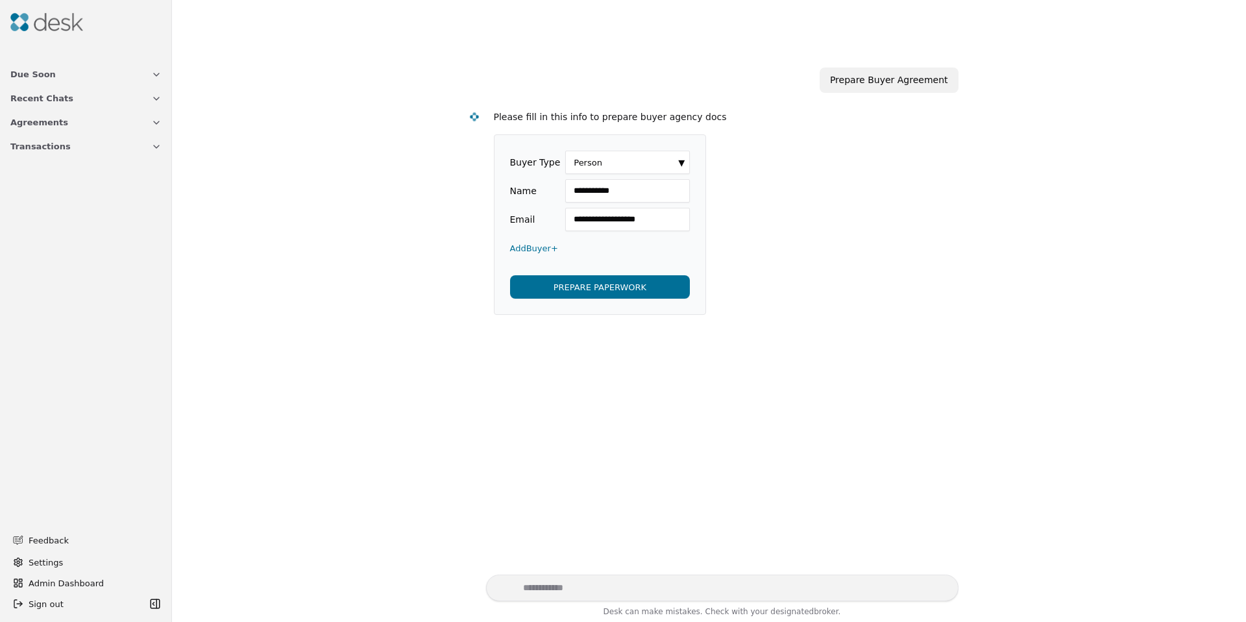
scroll to position [0, 3]
type input "**********"
click at [541, 244] on button "Add Buyer +" at bounding box center [534, 247] width 48 height 23
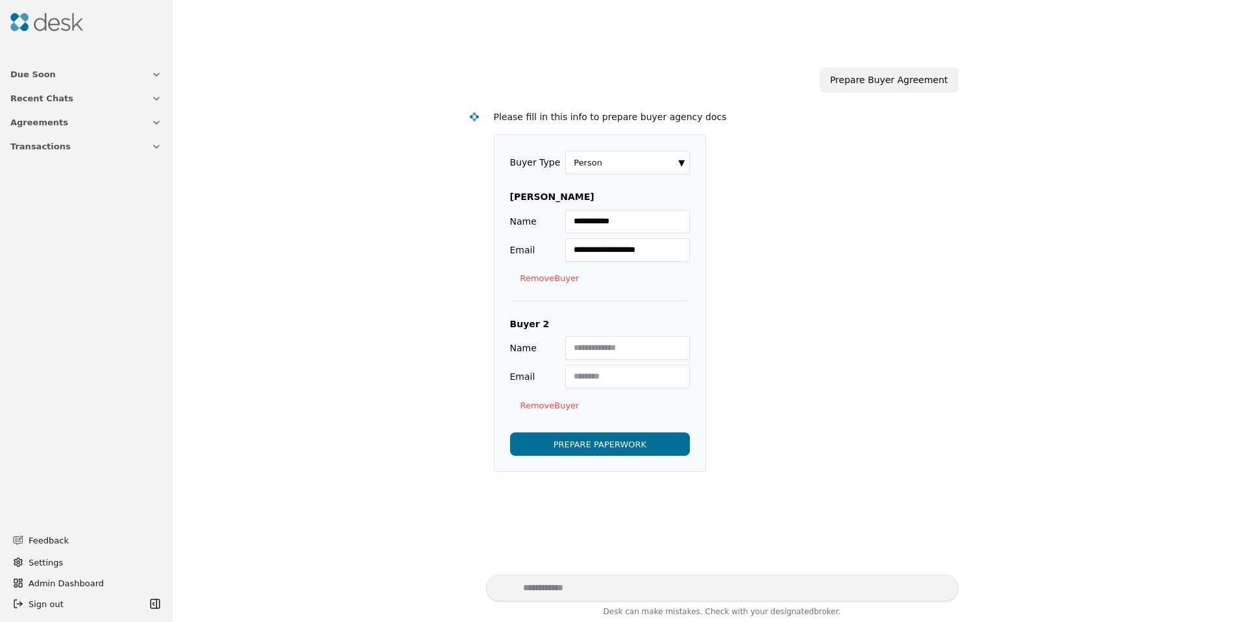
click at [586, 344] on input "Name" at bounding box center [627, 347] width 125 height 23
type input "**********"
click at [612, 450] on button "PREPARE PAPERWORK" at bounding box center [600, 443] width 180 height 23
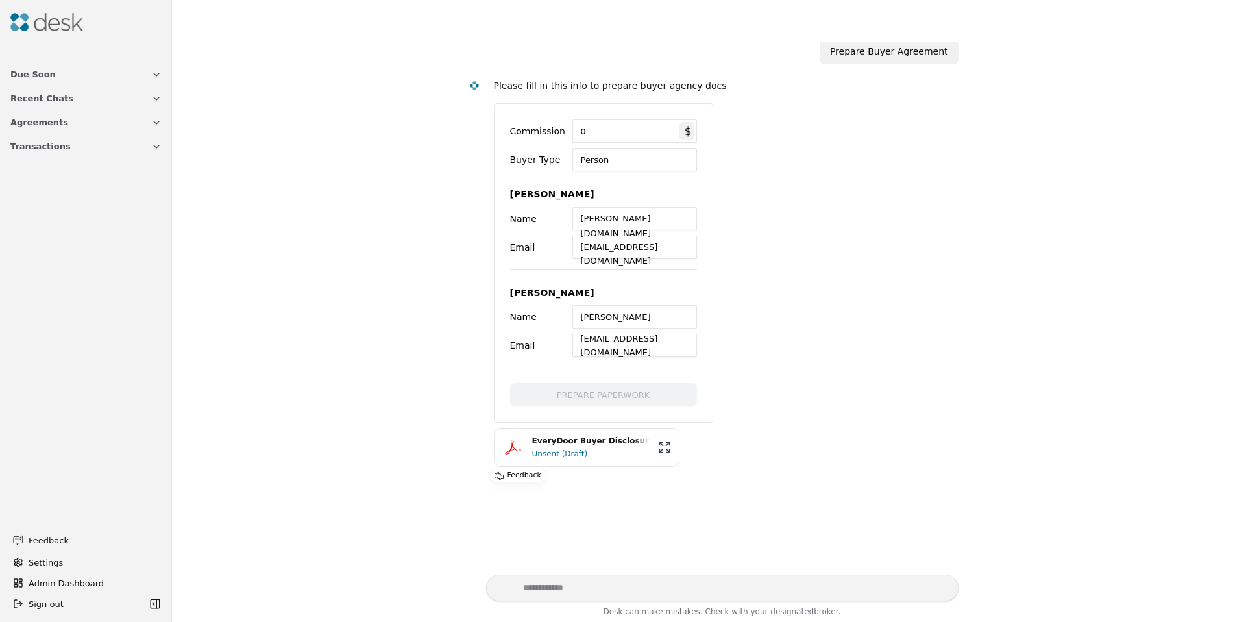
scroll to position [31, 0]
click at [563, 454] on div "Unsent (Draft)" at bounding box center [591, 451] width 118 height 13
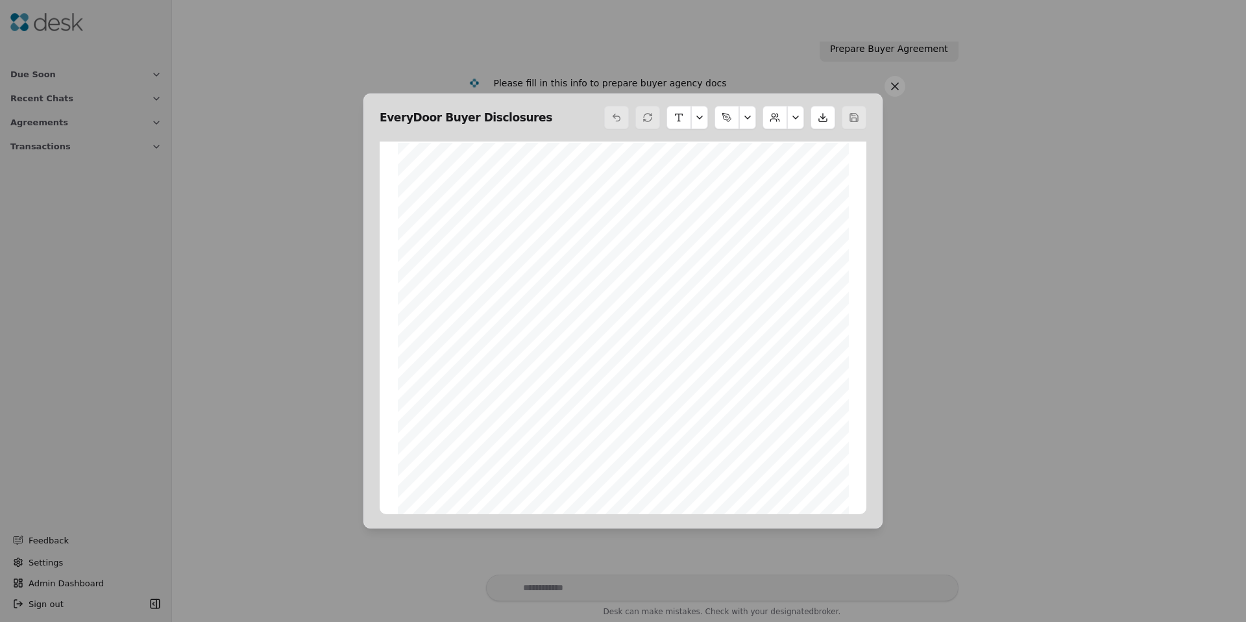
scroll to position [0, 0]
drag, startPoint x: 608, startPoint y: 186, endPoint x: 559, endPoint y: 187, distance: 48.7
drag, startPoint x: 559, startPoint y: 187, endPoint x: 553, endPoint y: 186, distance: 6.5
click at [553, 186] on div "2025 E VERY D OOR R EAL E STATE B UYER D ISCLOSURES The undersigned acknowledge…" at bounding box center [623, 439] width 451 height 583
click at [744, 114] on button "button" at bounding box center [747, 117] width 17 height 23
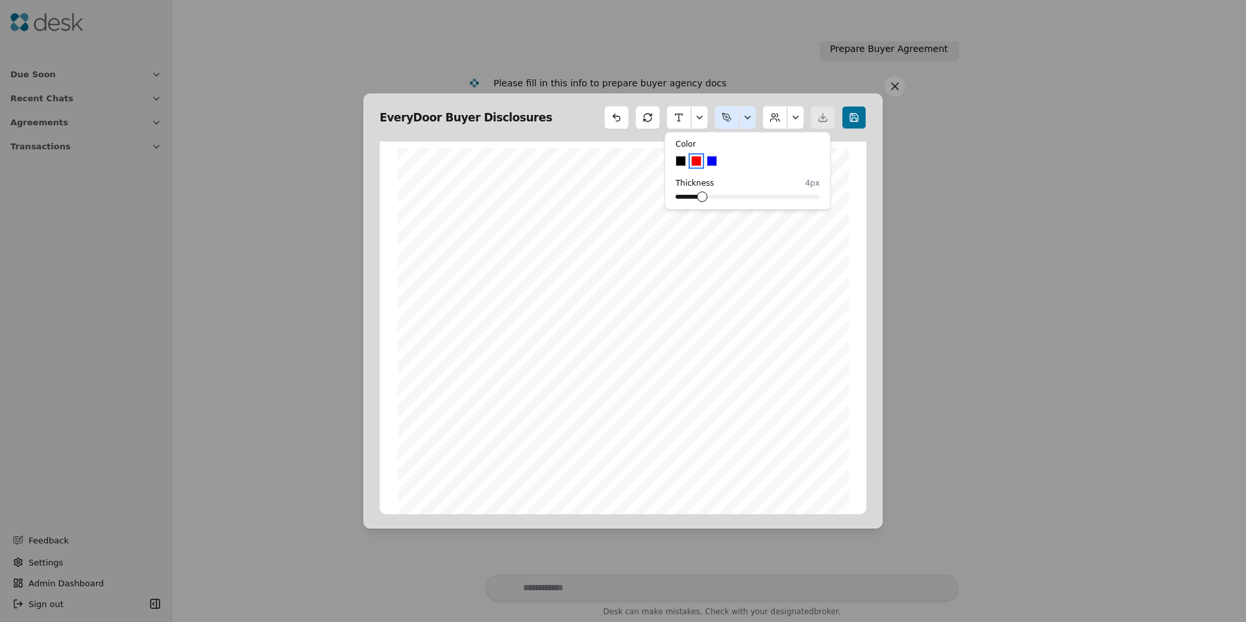
click at [744, 116] on button "button" at bounding box center [747, 117] width 17 height 23
click at [794, 117] on button at bounding box center [795, 117] width 17 height 23
click at [776, 117] on button at bounding box center [775, 117] width 25 height 23
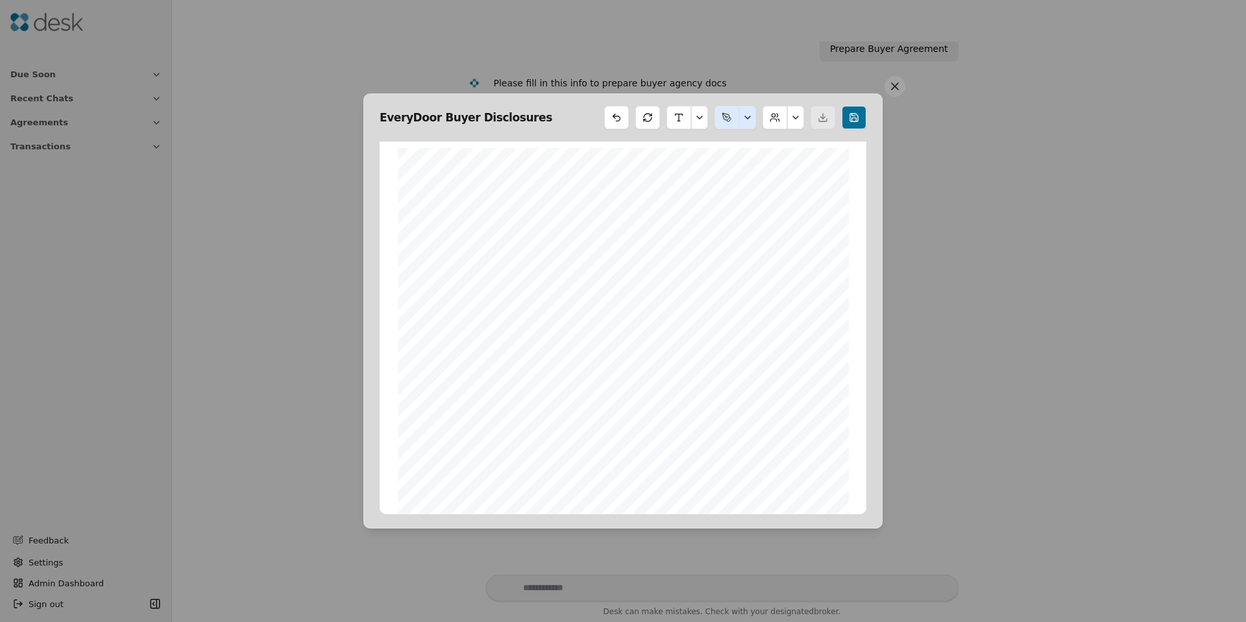
click at [671, 121] on button at bounding box center [678, 117] width 25 height 23
click at [697, 117] on button "button" at bounding box center [699, 117] width 17 height 23
click at [643, 117] on button at bounding box center [647, 117] width 25 height 23
click at [774, 116] on button at bounding box center [775, 117] width 25 height 23
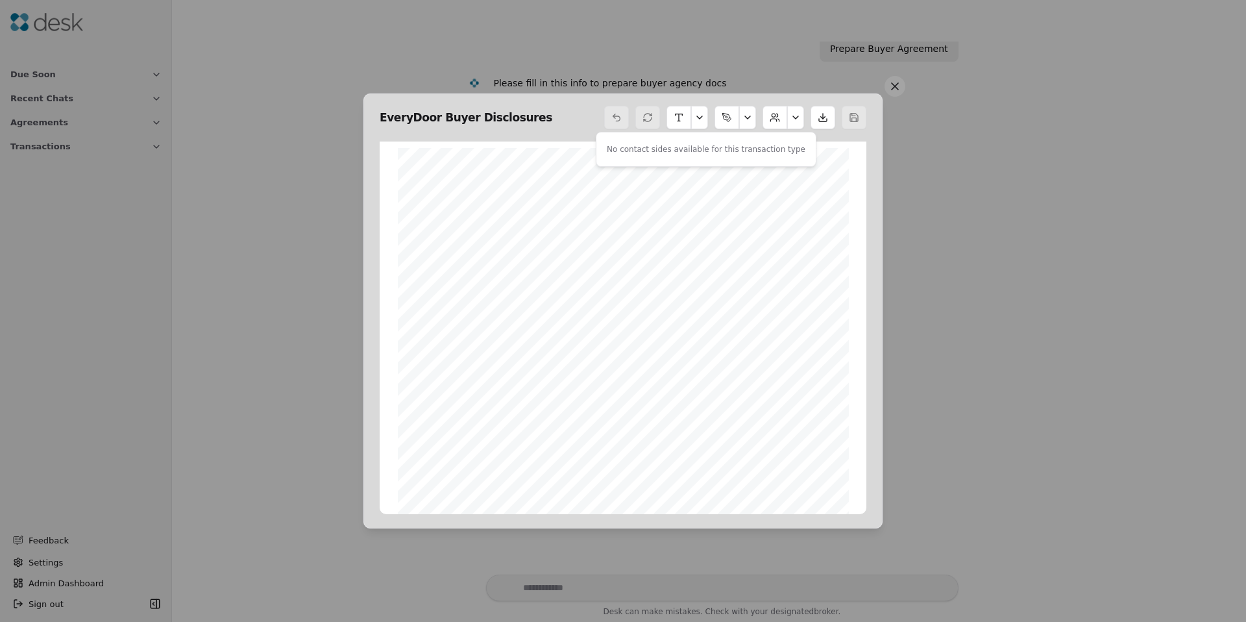
click at [792, 116] on button at bounding box center [795, 117] width 17 height 23
click at [794, 116] on button at bounding box center [795, 117] width 17 height 23
click at [822, 116] on button at bounding box center [823, 117] width 25 height 23
click at [729, 112] on button at bounding box center [726, 117] width 25 height 23
click at [746, 119] on button "button" at bounding box center [747, 117] width 17 height 23
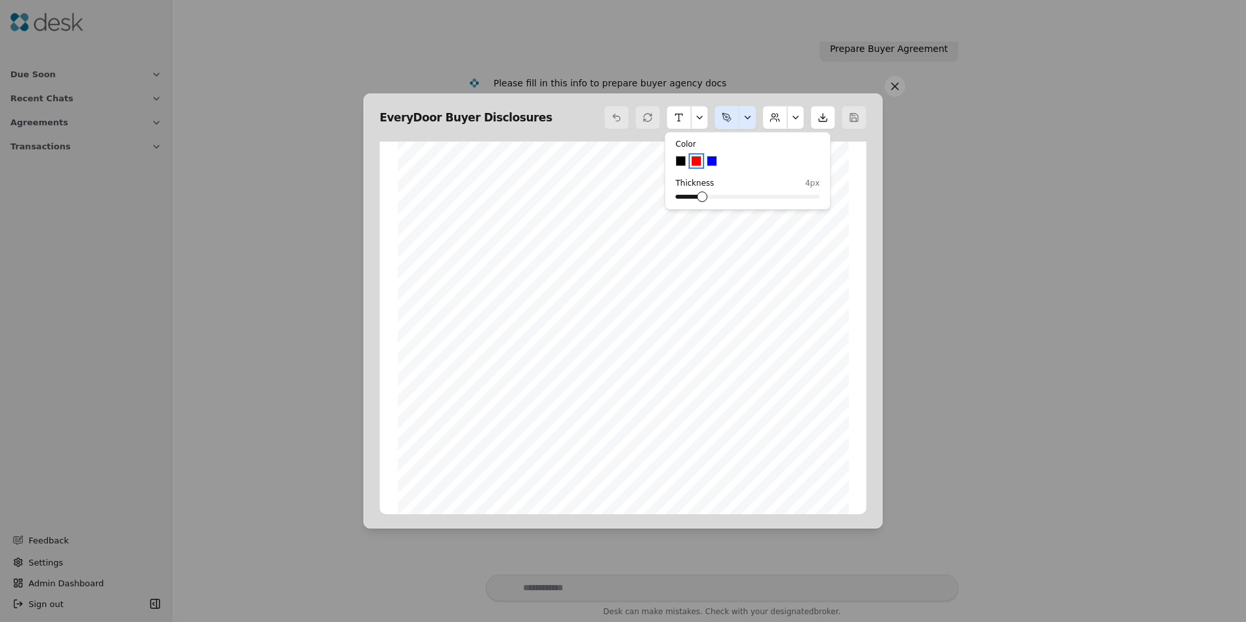
scroll to position [722, 0]
click at [894, 87] on button at bounding box center [895, 86] width 21 height 21
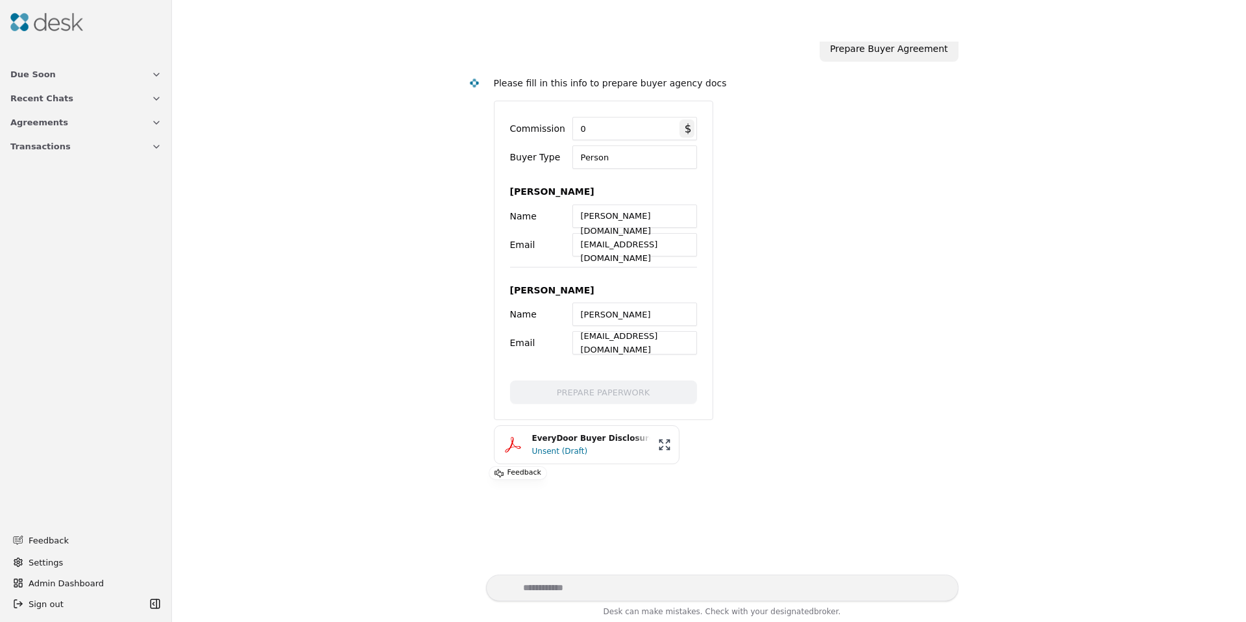
click at [589, 441] on div "EveryDoor Buyer Disclosures.pdf" at bounding box center [591, 438] width 118 height 12
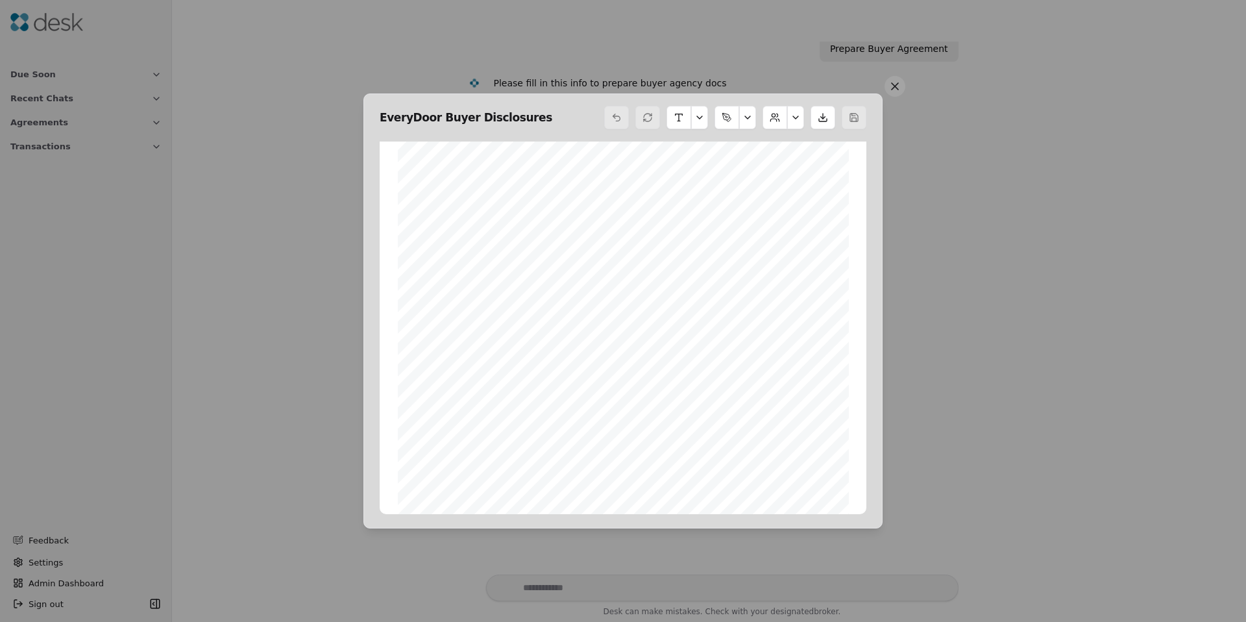
scroll to position [182, 0]
click at [447, 151] on div "2025 E VERY D OOR R EAL E STATE B UYER D ISCLOSURES The undersigned acknowledge…" at bounding box center [623, 257] width 451 height 583
drag, startPoint x: 651, startPoint y: 323, endPoint x: 679, endPoint y: 330, distance: 28.6
click at [652, 321] on div "2025 E VERY D OOR R EAL E STATE B UYER D ISCLOSURES The undersigned acknowledge…" at bounding box center [623, 150] width 451 height 583
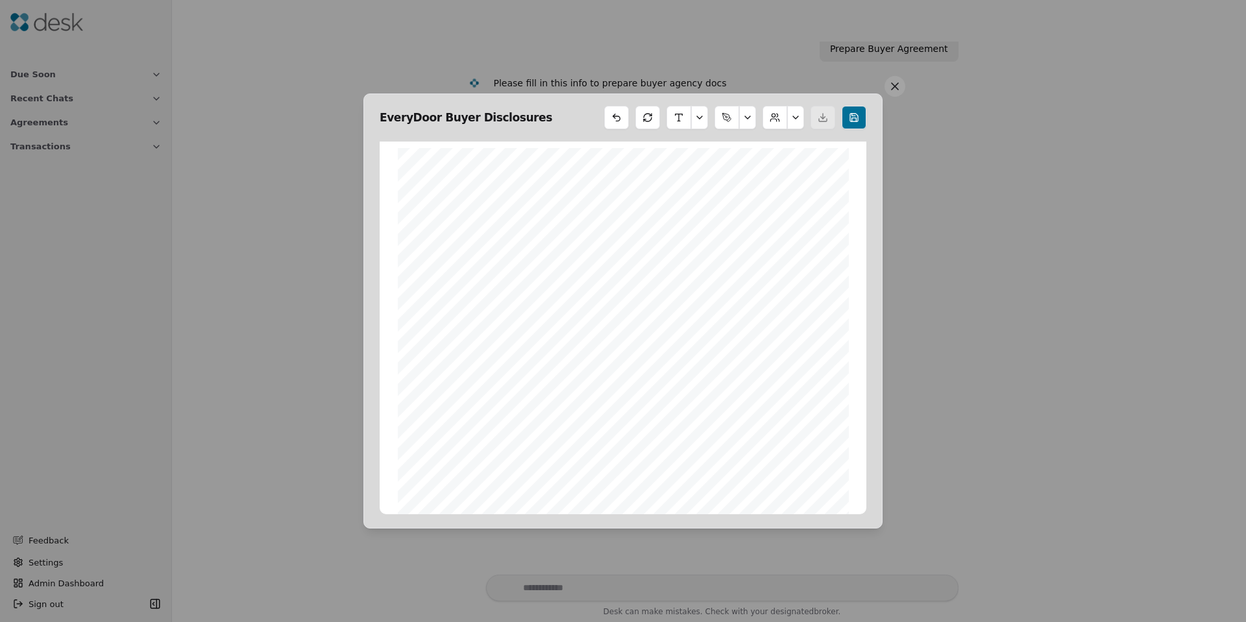
click at [860, 123] on button at bounding box center [854, 117] width 25 height 23
click at [790, 118] on button at bounding box center [795, 117] width 17 height 23
click at [791, 118] on button at bounding box center [795, 117] width 17 height 23
drag, startPoint x: 890, startPoint y: 84, endPoint x: 901, endPoint y: 83, distance: 11.1
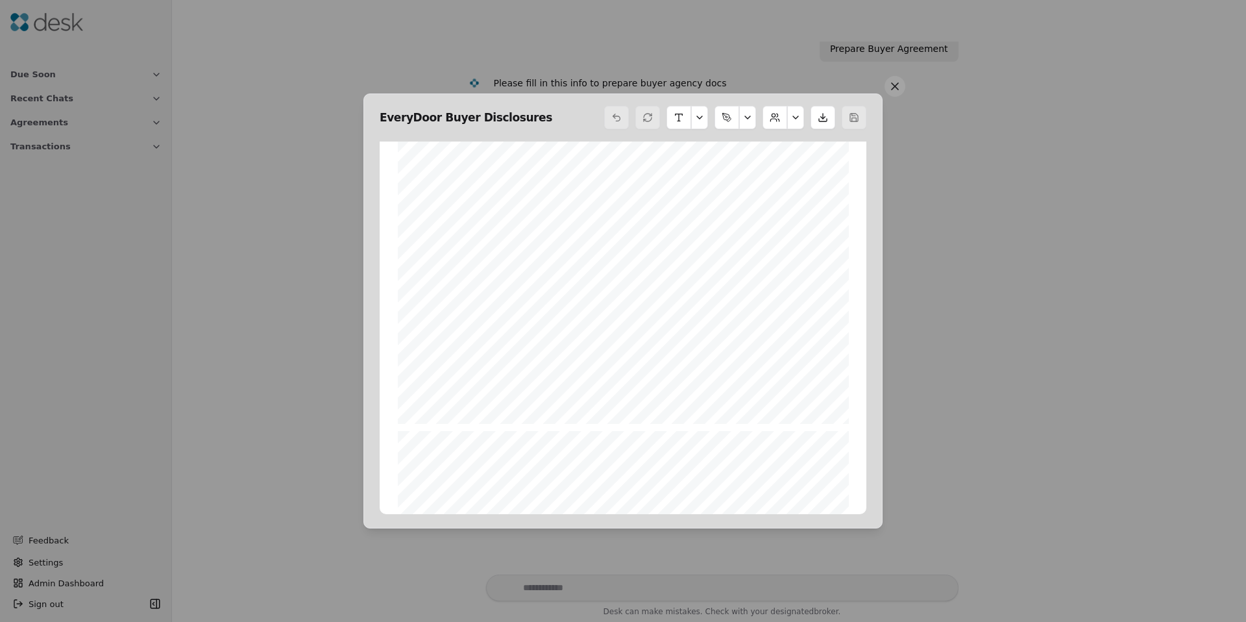
click at [901, 83] on button at bounding box center [895, 86] width 21 height 21
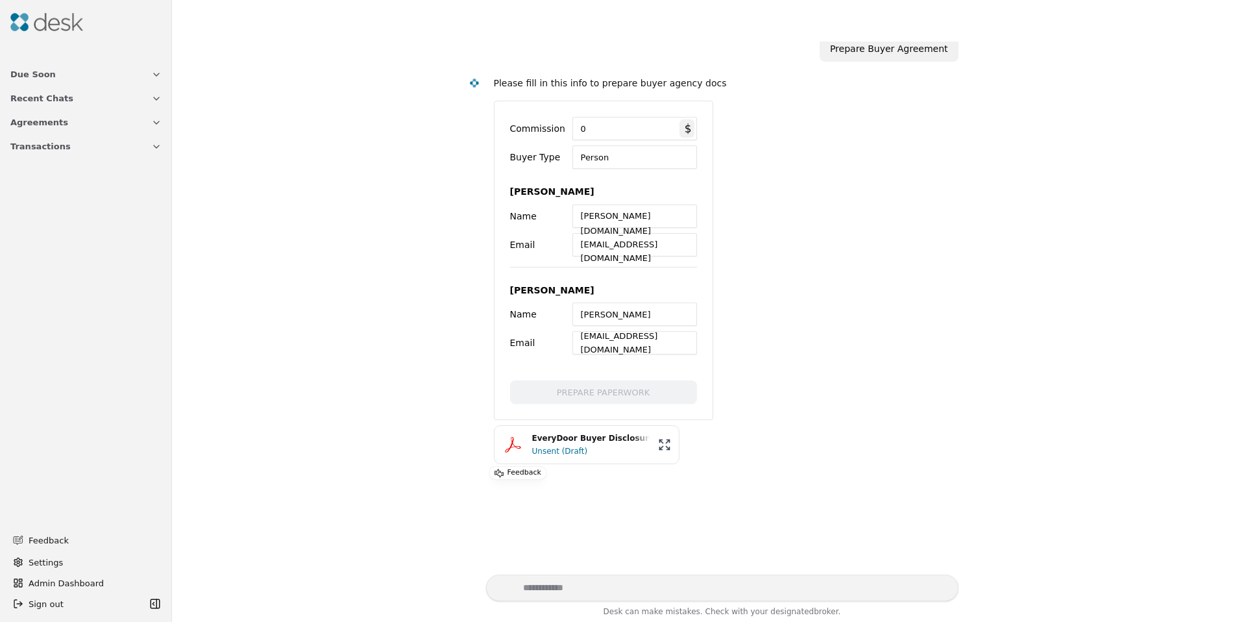
click at [555, 450] on div "Unsent (Draft)" at bounding box center [591, 451] width 118 height 13
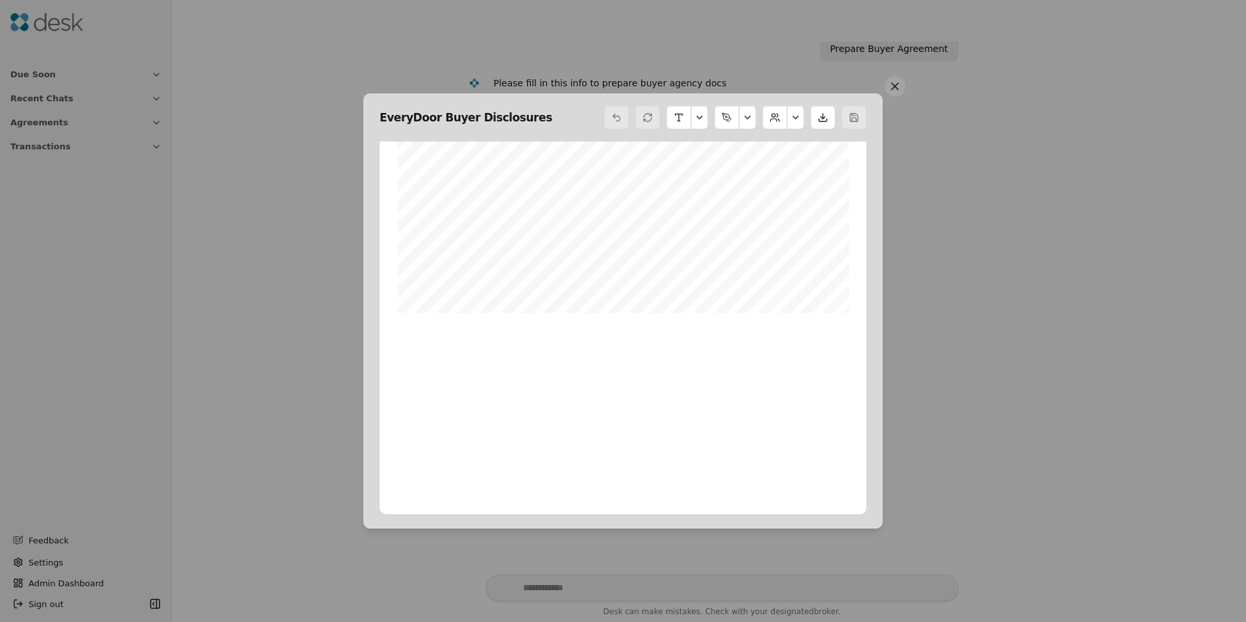
scroll to position [15307, 0]
click at [797, 116] on button at bounding box center [795, 117] width 17 height 23
click at [796, 116] on button at bounding box center [795, 117] width 17 height 23
click at [797, 115] on button at bounding box center [795, 117] width 17 height 23
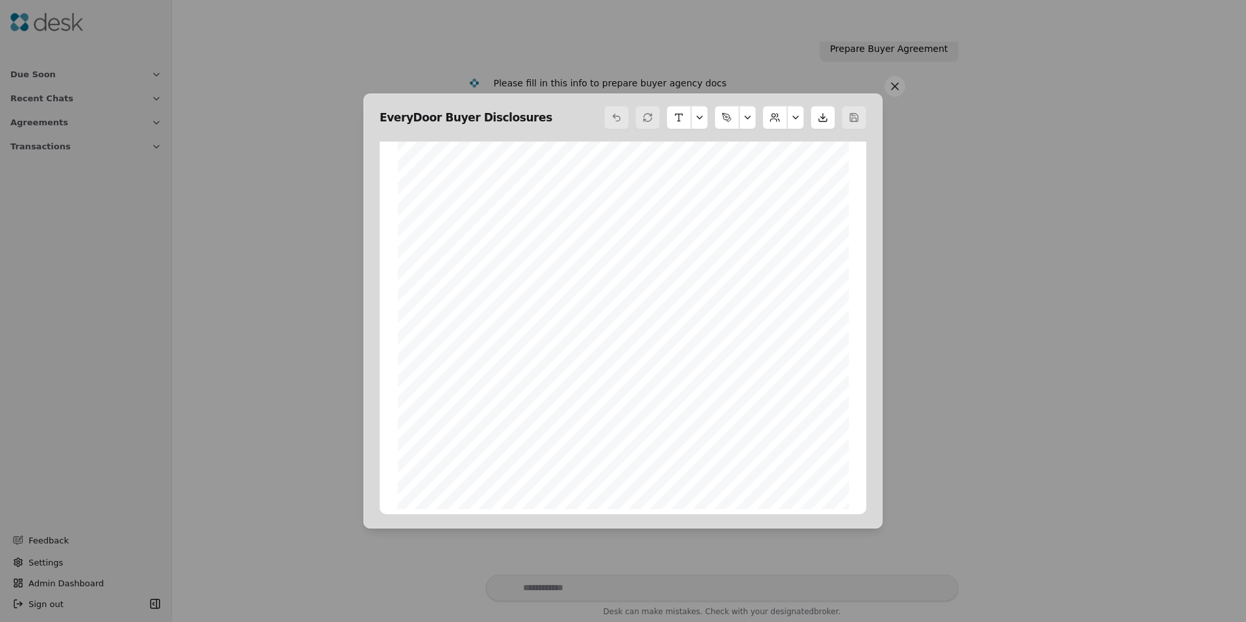
click at [797, 115] on button at bounding box center [795, 117] width 17 height 23
click at [796, 115] on button at bounding box center [795, 117] width 17 height 23
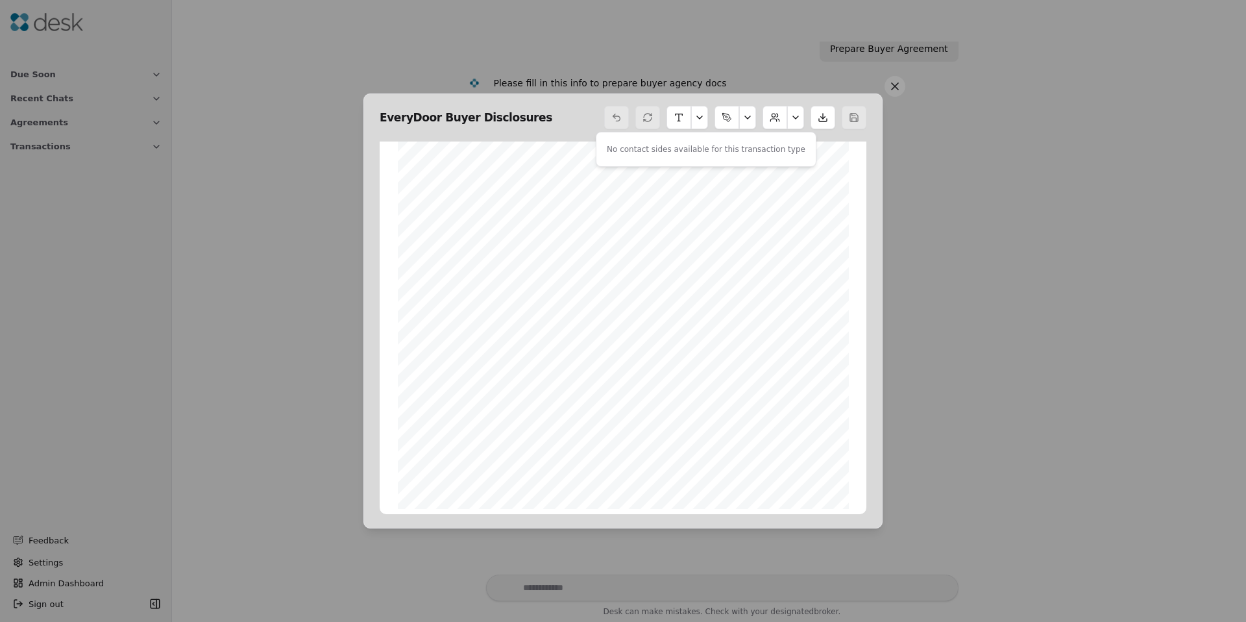
click at [796, 115] on button at bounding box center [795, 117] width 17 height 23
click at [796, 116] on button at bounding box center [795, 117] width 17 height 23
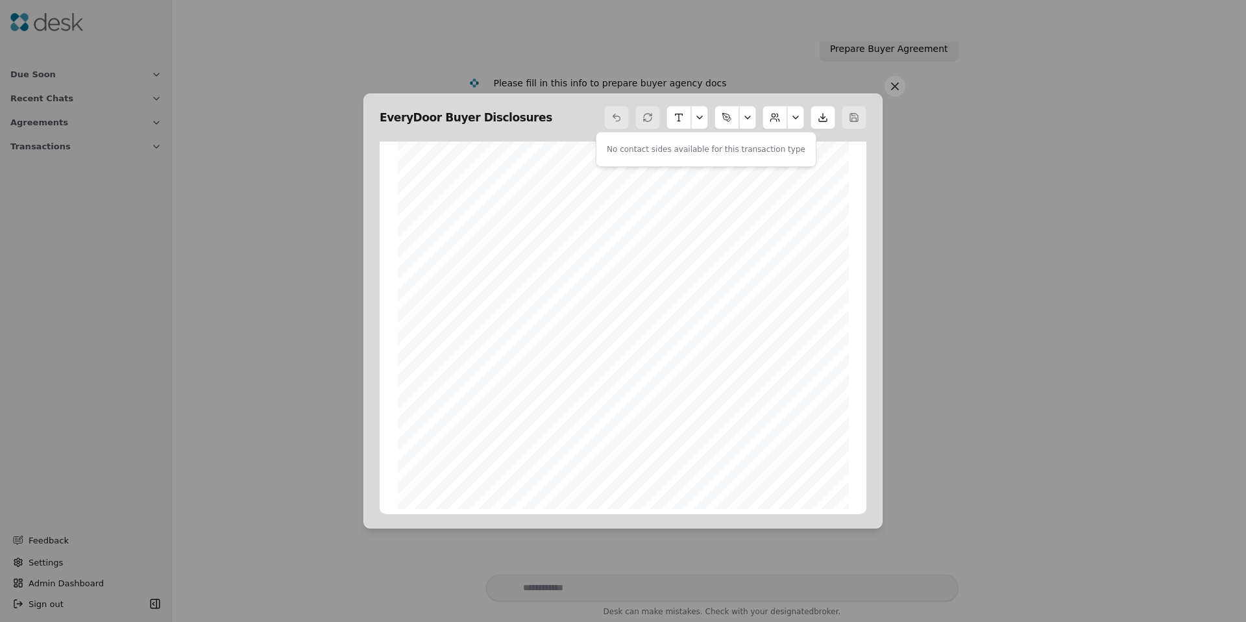
click at [796, 116] on button at bounding box center [795, 117] width 17 height 23
click at [795, 116] on button at bounding box center [795, 117] width 17 height 23
click at [888, 88] on button at bounding box center [895, 86] width 21 height 21
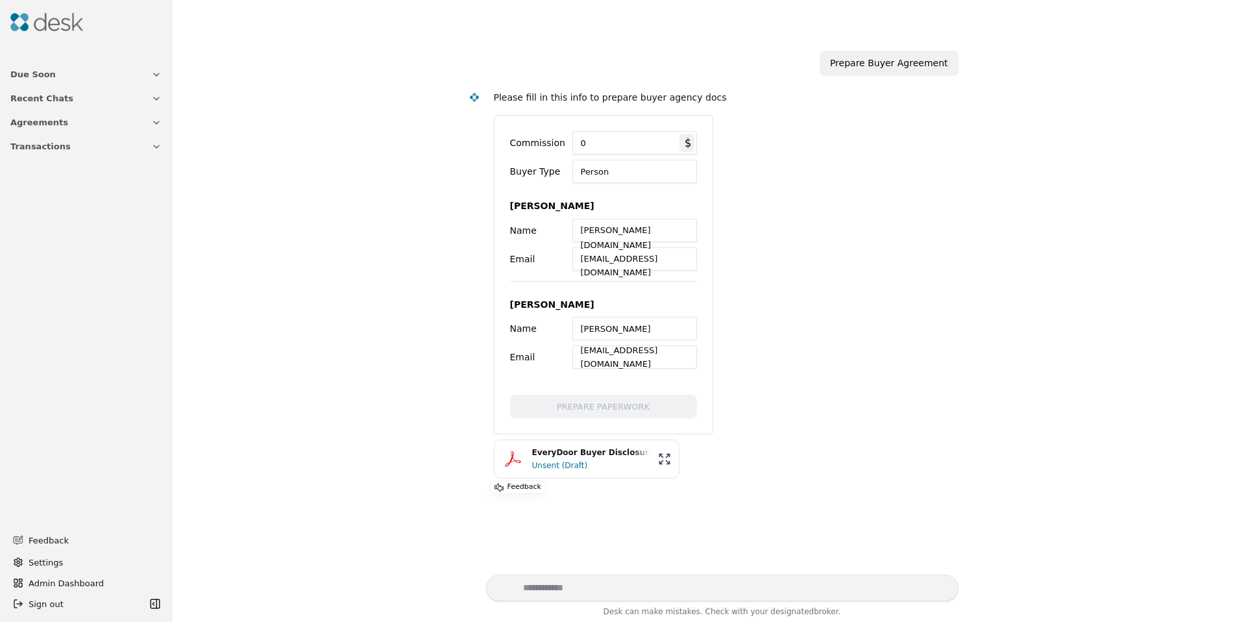
scroll to position [0, 0]
